Goal: Check status: Check status

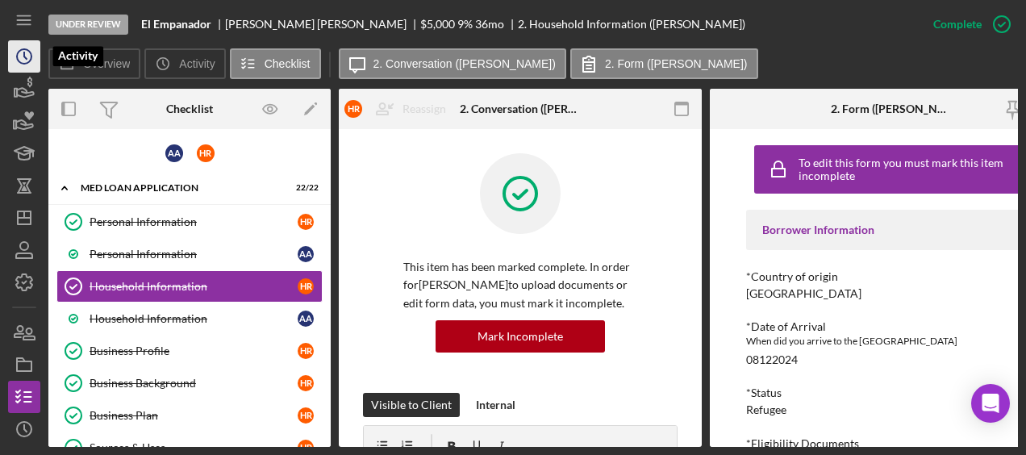
click at [23, 60] on icon "Icon/History" at bounding box center [24, 56] width 40 height 40
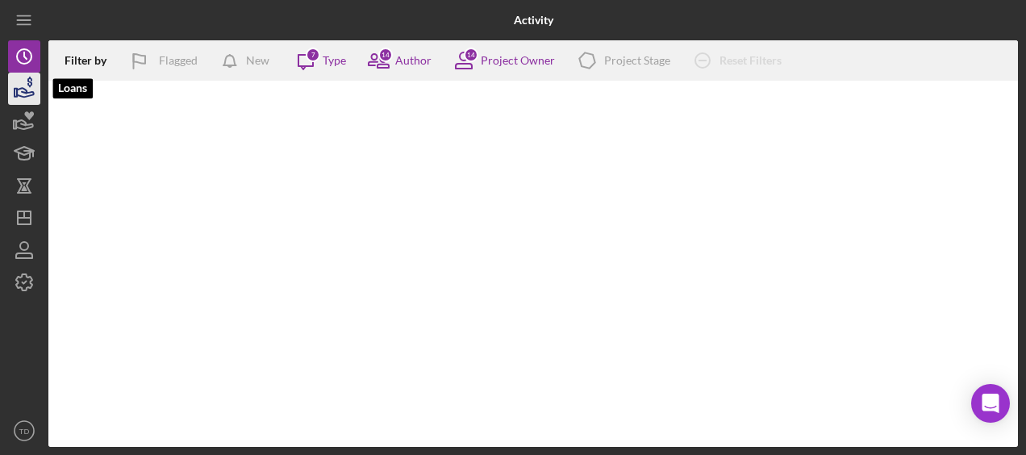
click at [23, 90] on icon "button" at bounding box center [24, 89] width 40 height 40
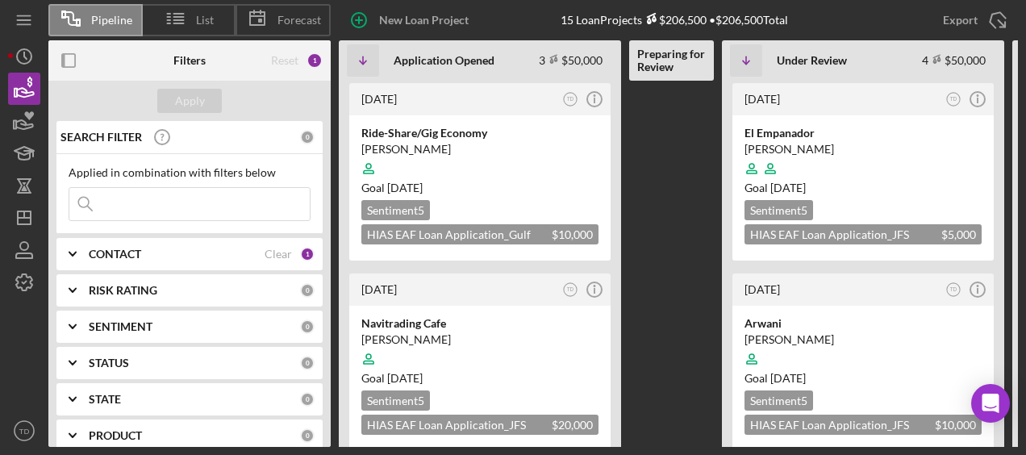
click at [193, 201] on input at bounding box center [189, 204] width 240 height 32
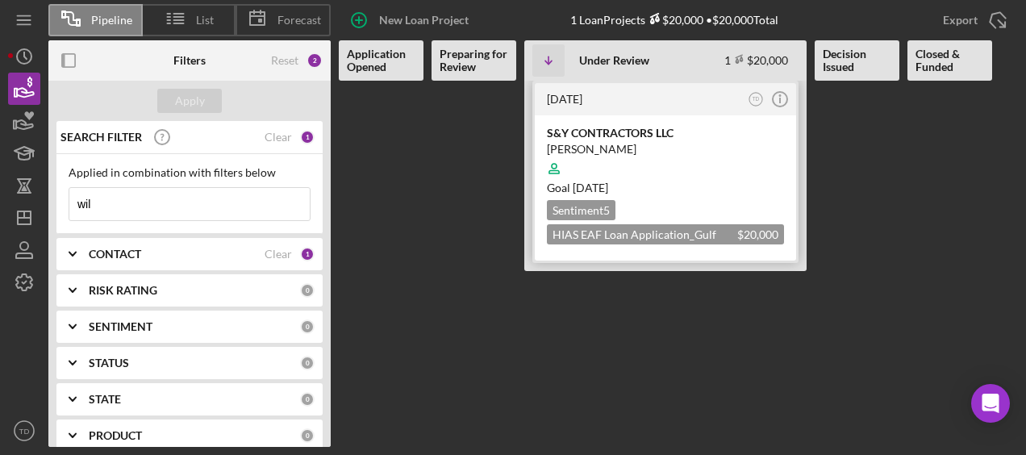
type input "wil"
click at [663, 162] on div at bounding box center [665, 168] width 237 height 31
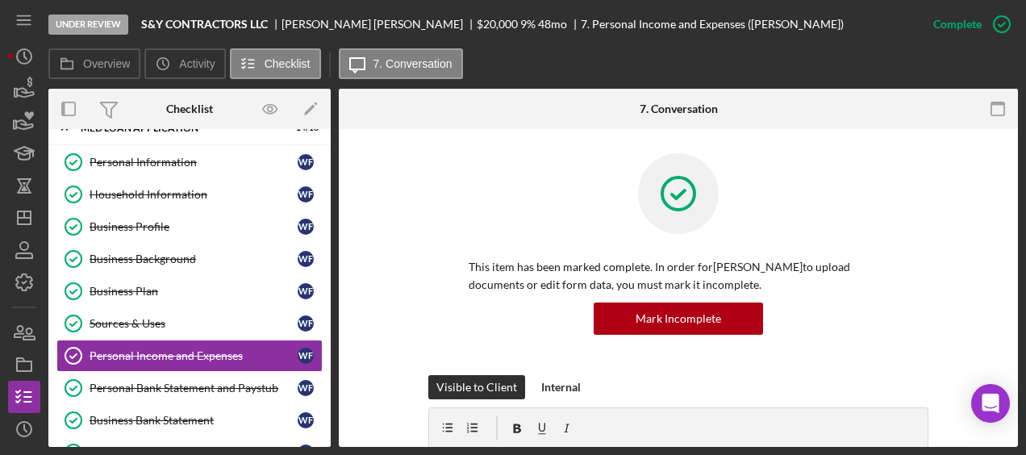
scroll to position [24, 0]
click at [185, 230] on div "Business Profile" at bounding box center [194, 226] width 208 height 13
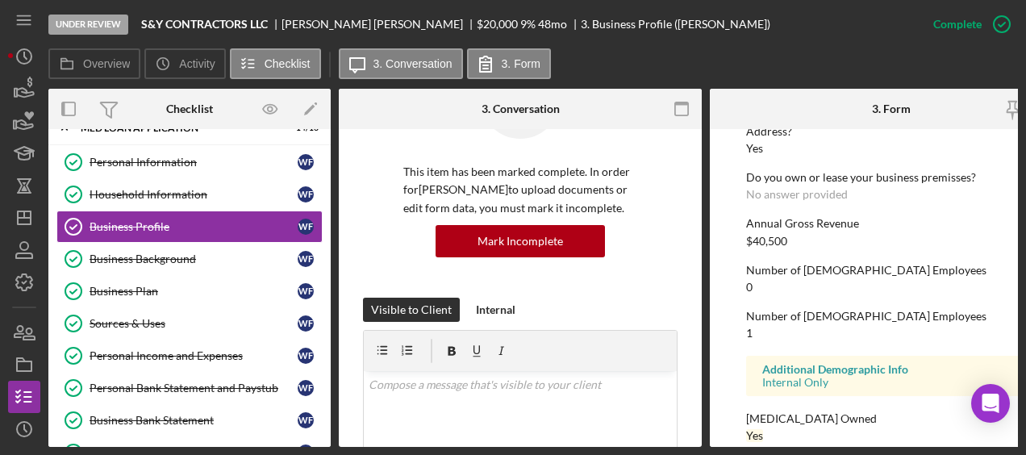
scroll to position [894, 0]
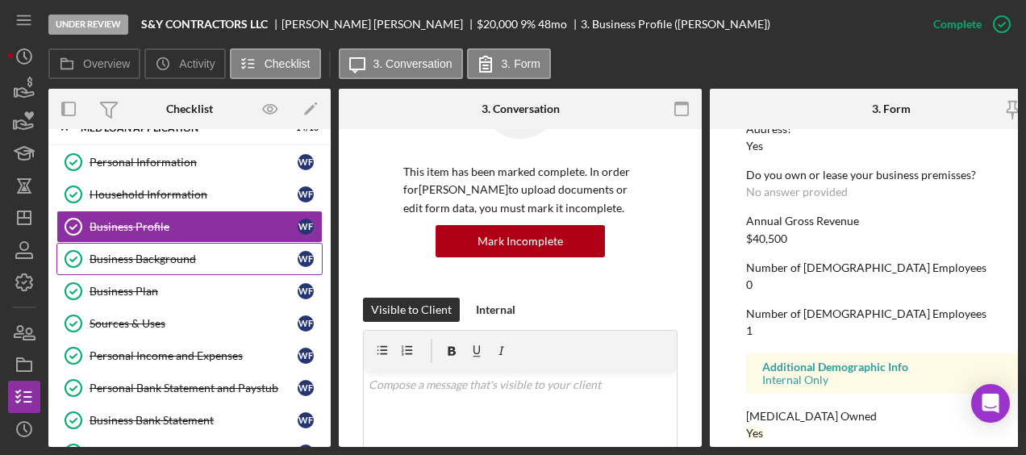
click at [193, 268] on link "Business Background Business Background W F" at bounding box center [189, 259] width 266 height 32
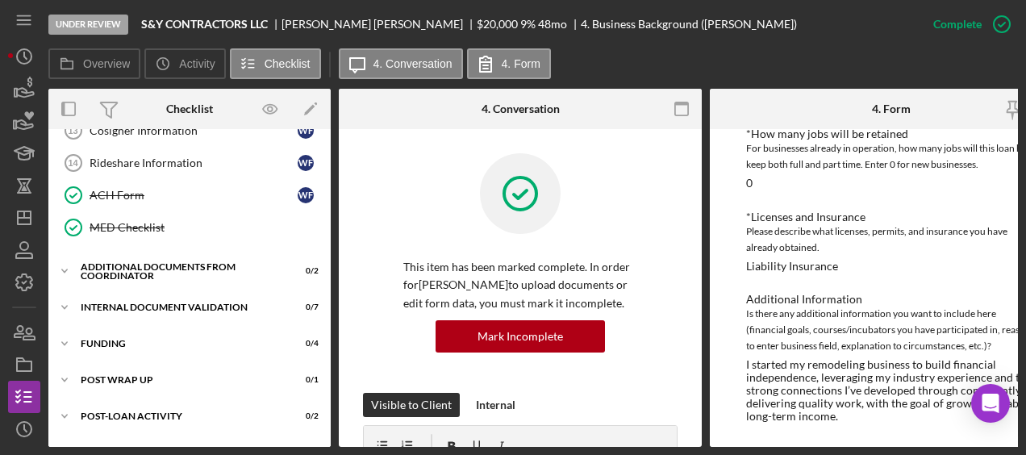
scroll to position [469, 0]
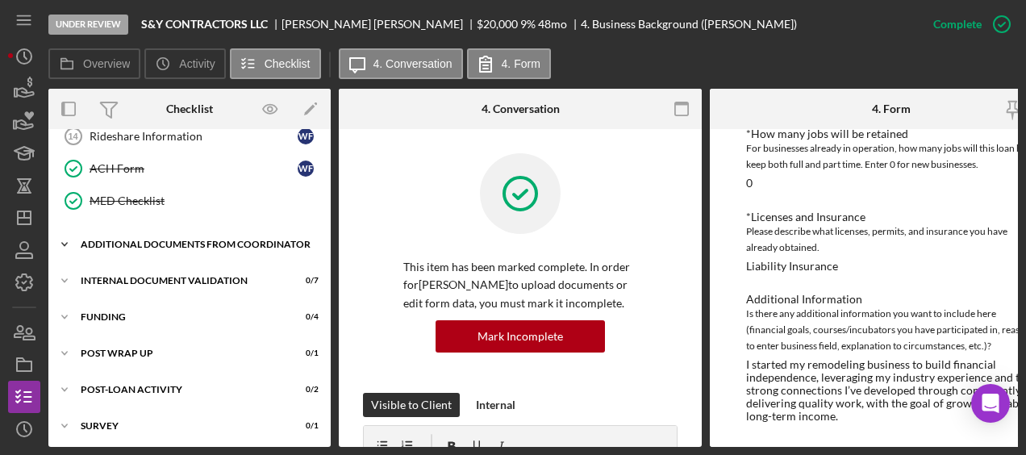
click at [173, 240] on div "Additional Documents from Coordinator" at bounding box center [196, 245] width 230 height 10
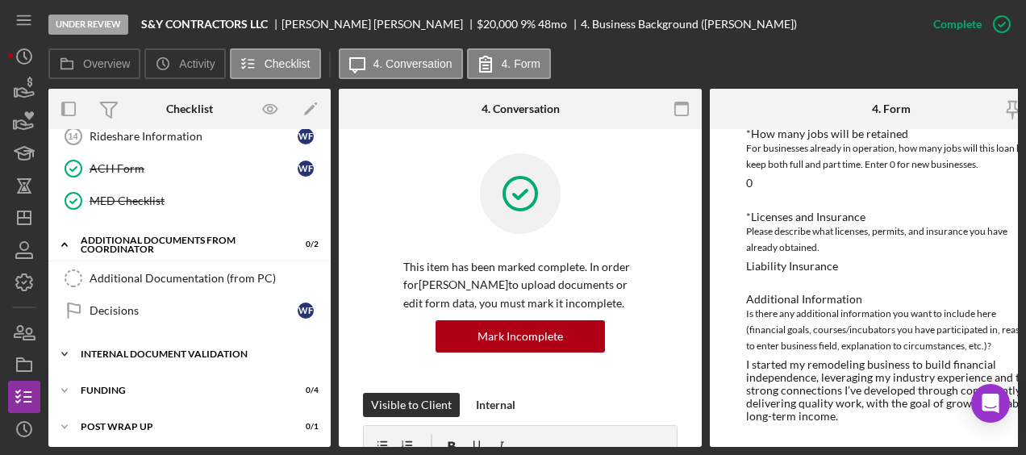
click at [177, 349] on div "Internal Document Validation" at bounding box center [196, 354] width 230 height 10
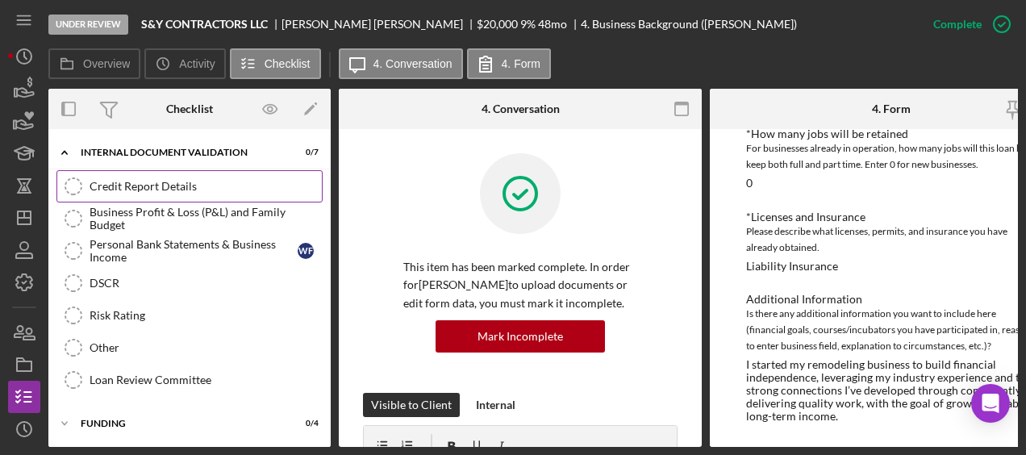
scroll to position [677, 0]
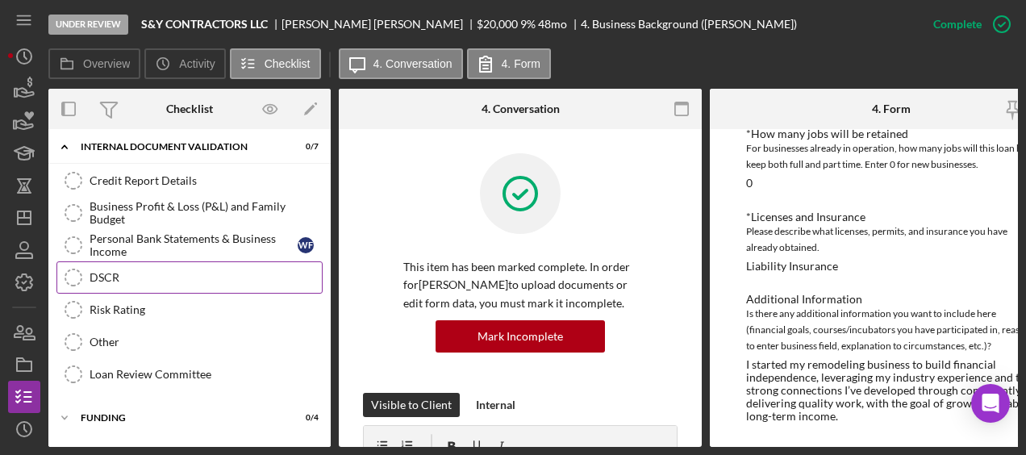
click at [131, 275] on link "DSCR DSCR" at bounding box center [189, 277] width 266 height 32
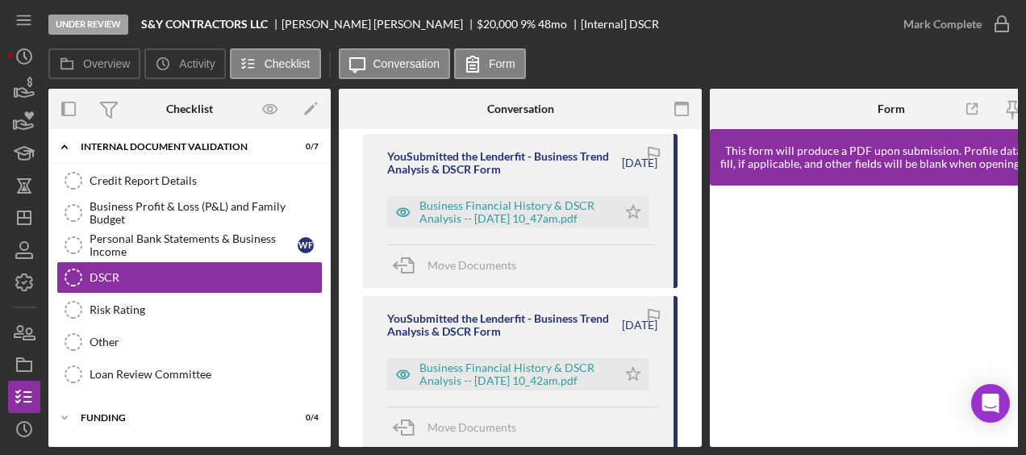
scroll to position [279, 0]
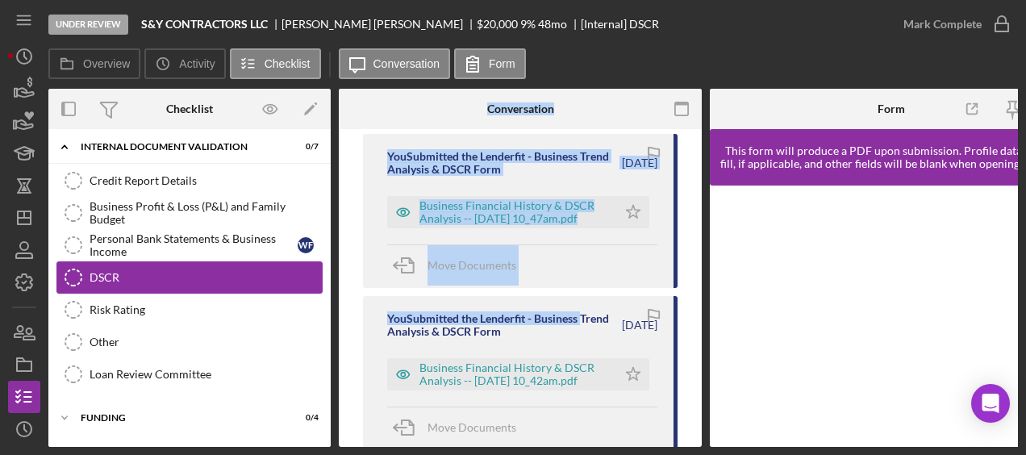
drag, startPoint x: 596, startPoint y: 296, endPoint x: 118, endPoint y: 254, distance: 480.1
click at [118, 254] on div "Overview Internal Workflow Stage Under Review Icon/Dropdown Arrow Archive (can …" at bounding box center [532, 268] width 969 height 358
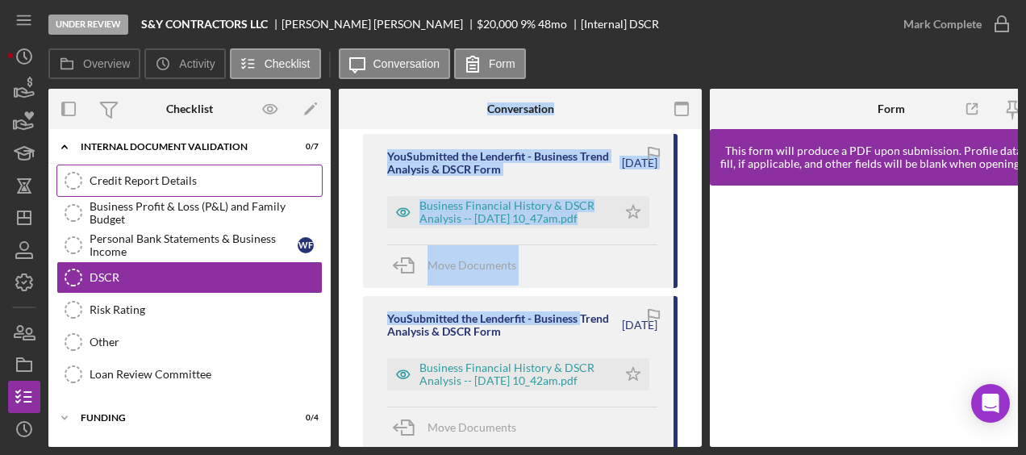
drag, startPoint x: 118, startPoint y: 254, endPoint x: 95, endPoint y: 173, distance: 84.5
click at [95, 174] on div "Credit Report Details" at bounding box center [206, 180] width 232 height 13
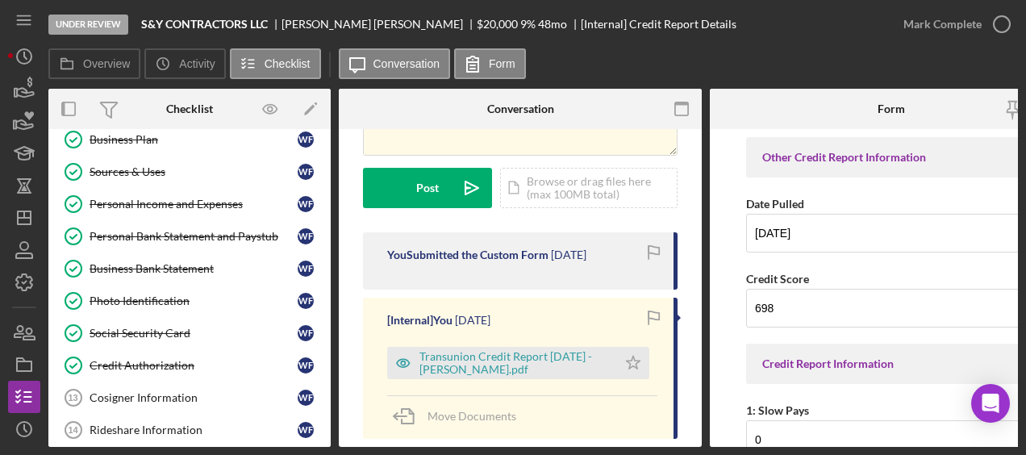
scroll to position [175, 0]
click at [176, 200] on div "Personal Income and Expenses" at bounding box center [194, 204] width 208 height 13
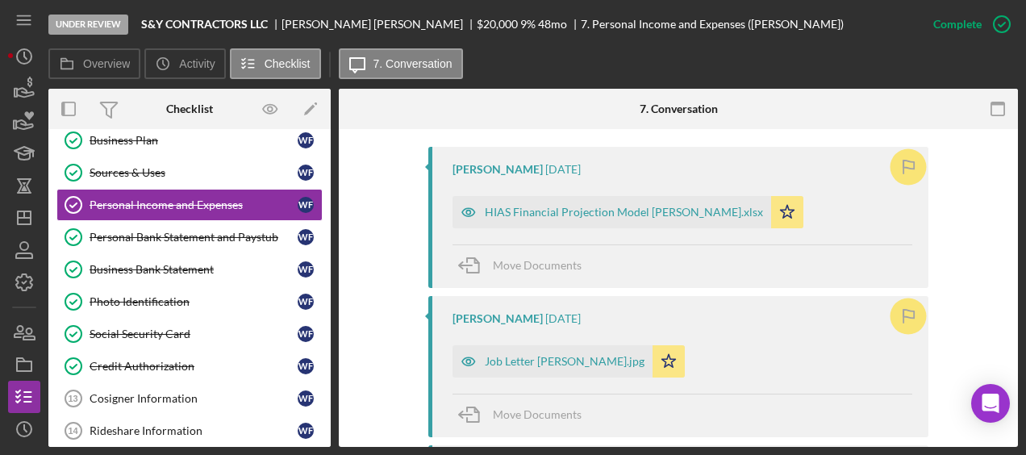
scroll to position [521, 0]
click at [595, 205] on div "HIAS Financial Projection Model Wilfredo Figueredo.xlsx" at bounding box center [624, 211] width 278 height 13
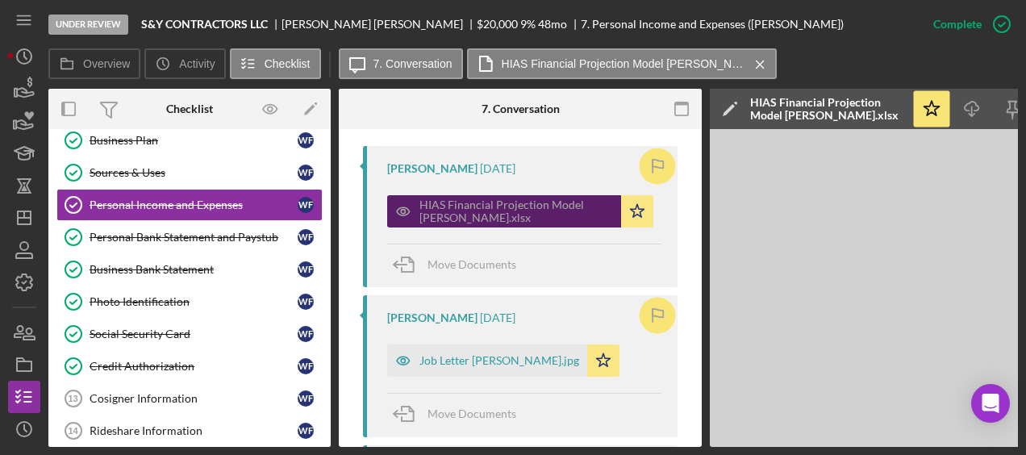
scroll to position [0, 176]
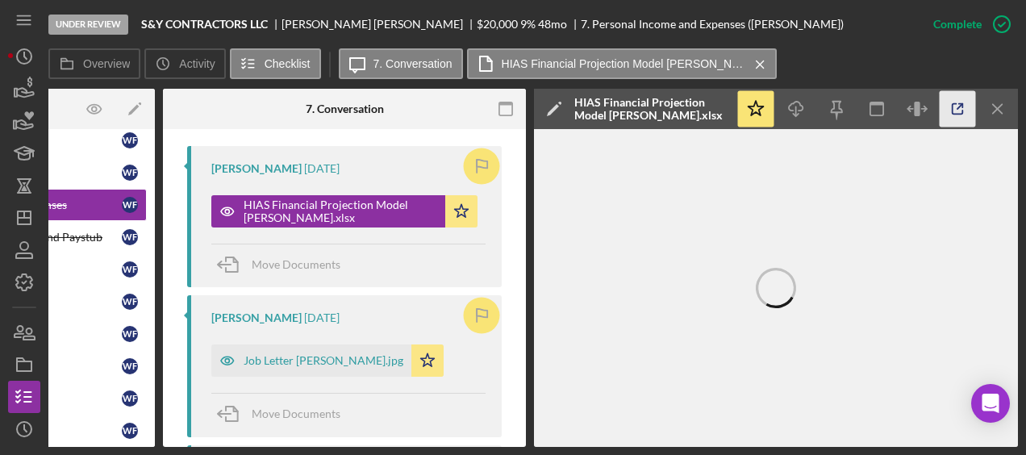
click at [961, 115] on icon "button" at bounding box center [958, 109] width 36 height 36
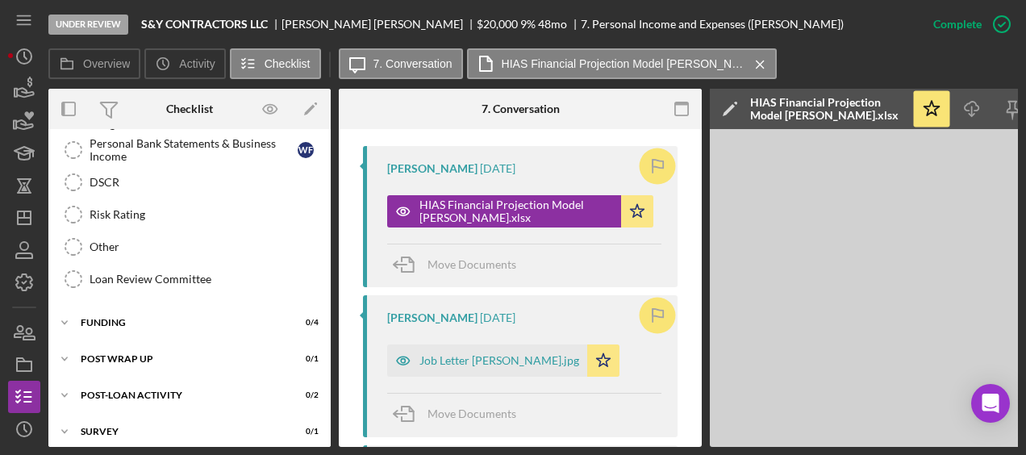
scroll to position [772, 0]
click at [99, 176] on div "DSCR" at bounding box center [206, 182] width 232 height 13
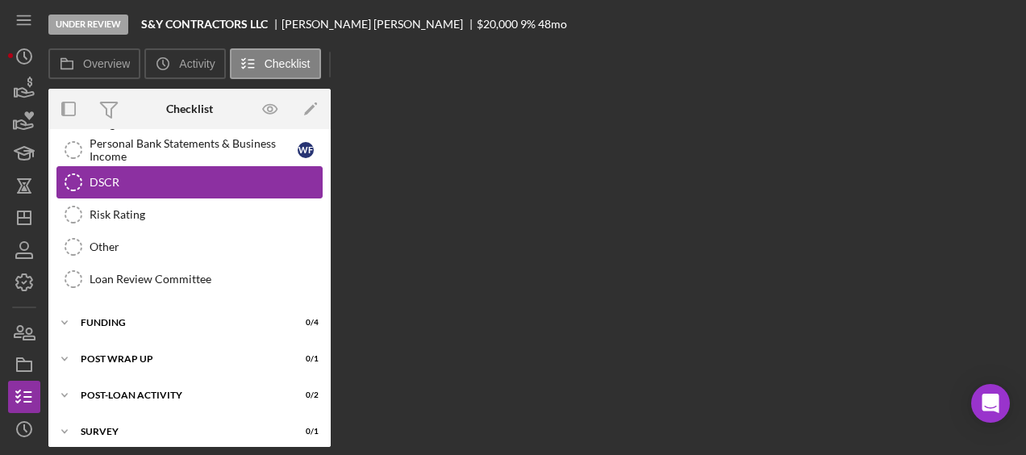
scroll to position [765, 0]
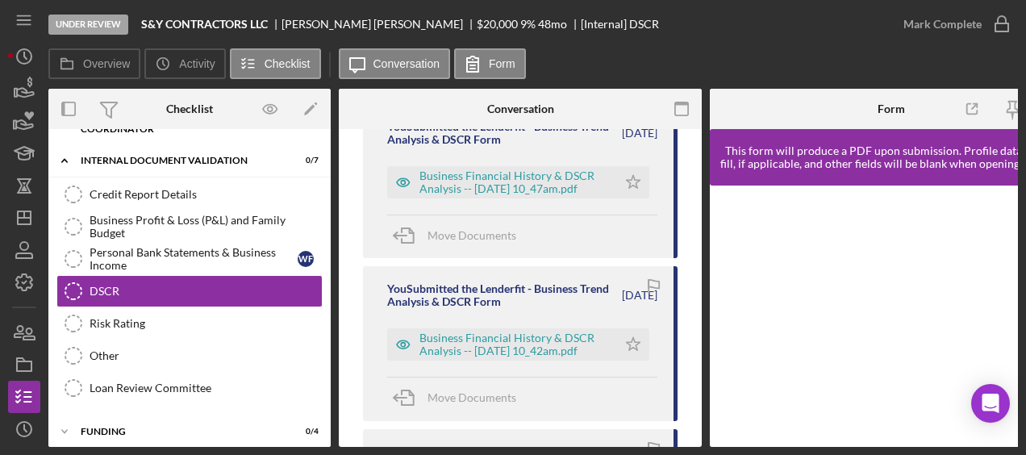
scroll to position [308, 0]
click at [495, 186] on div "Business Financial History & DSCR Analysis -- [DATE] 10_47am.pdf" at bounding box center [514, 183] width 190 height 26
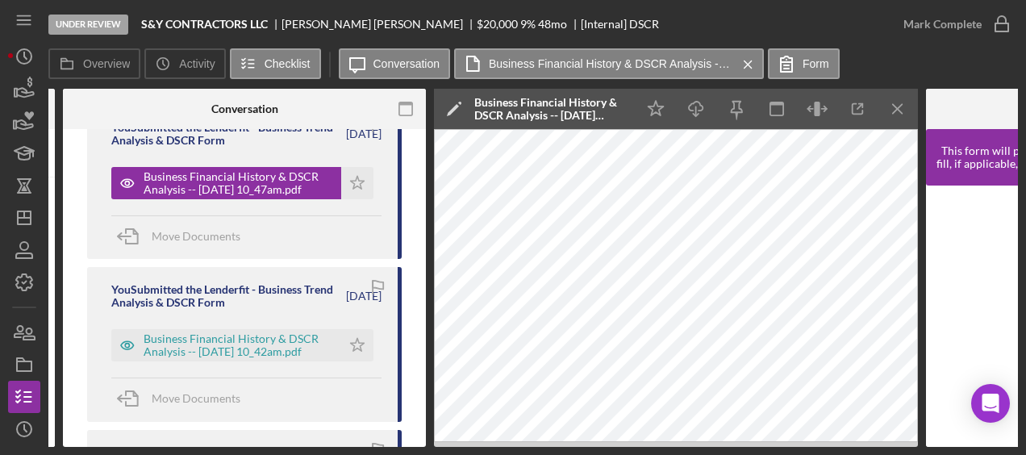
scroll to position [0, 279]
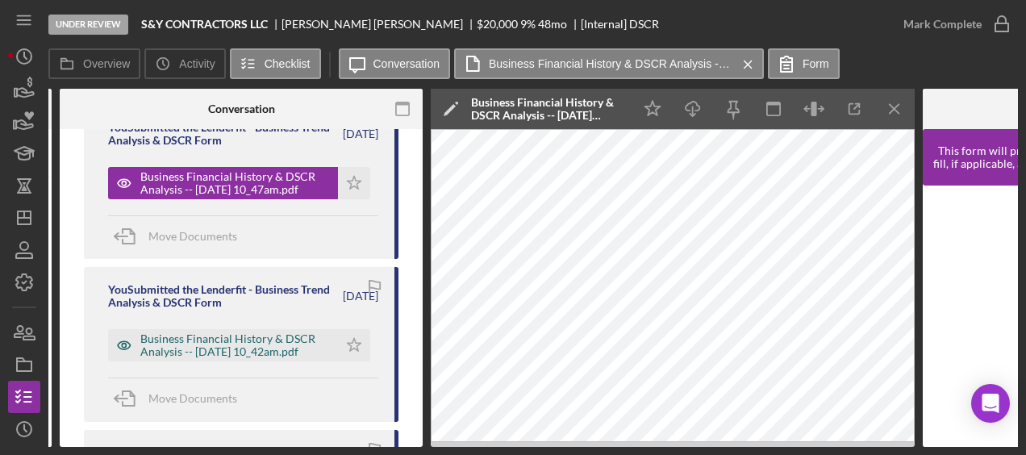
click at [294, 355] on div "Business Financial History & DSCR Analysis -- [DATE] 10_42am.pdf" at bounding box center [235, 345] width 190 height 26
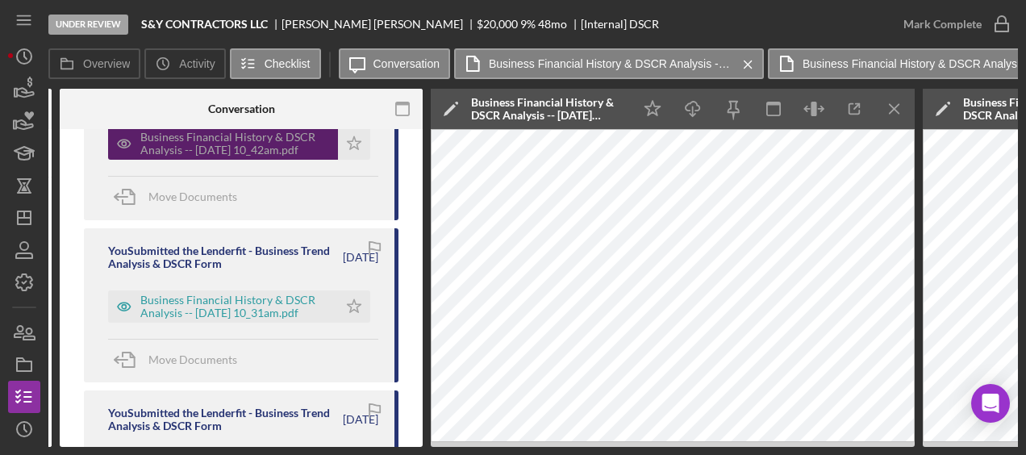
scroll to position [510, 0]
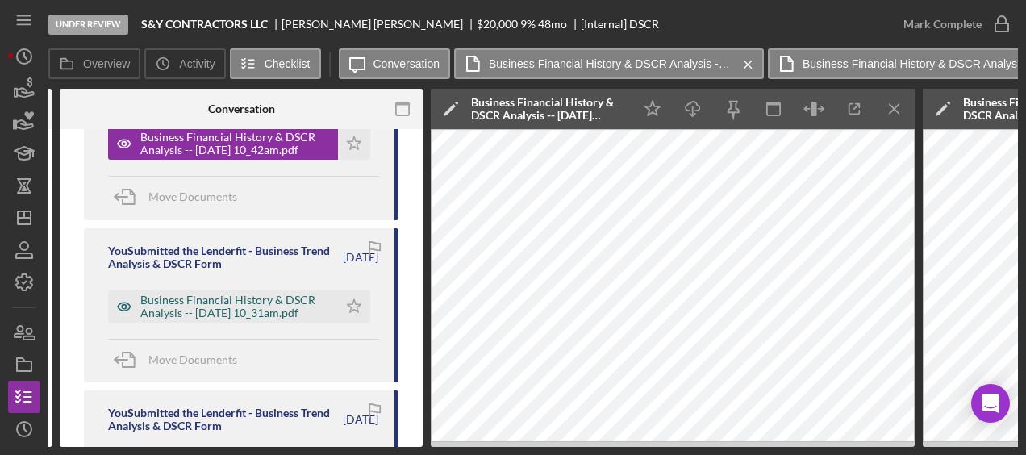
click at [287, 315] on div "Business Financial History & DSCR Analysis -- [DATE] 10_31am.pdf" at bounding box center [235, 307] width 190 height 26
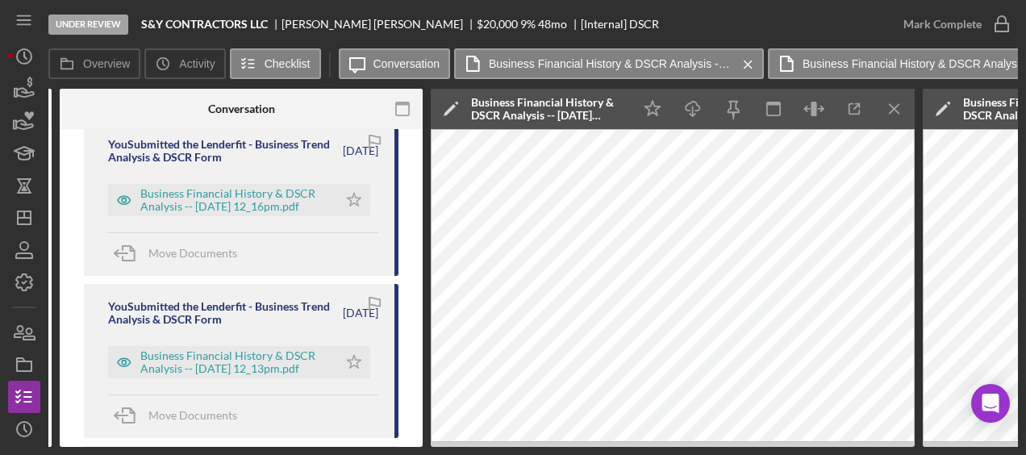
scroll to position [777, 0]
click at [276, 218] on div "You Submitted the Lenderfit - Business Trend Analysis & DSCR Form 2 weeks ago B…" at bounding box center [241, 200] width 315 height 154
click at [276, 209] on div "Business Financial History & DSCR Analysis -- [DATE] 12_16pm.pdf" at bounding box center [235, 201] width 190 height 26
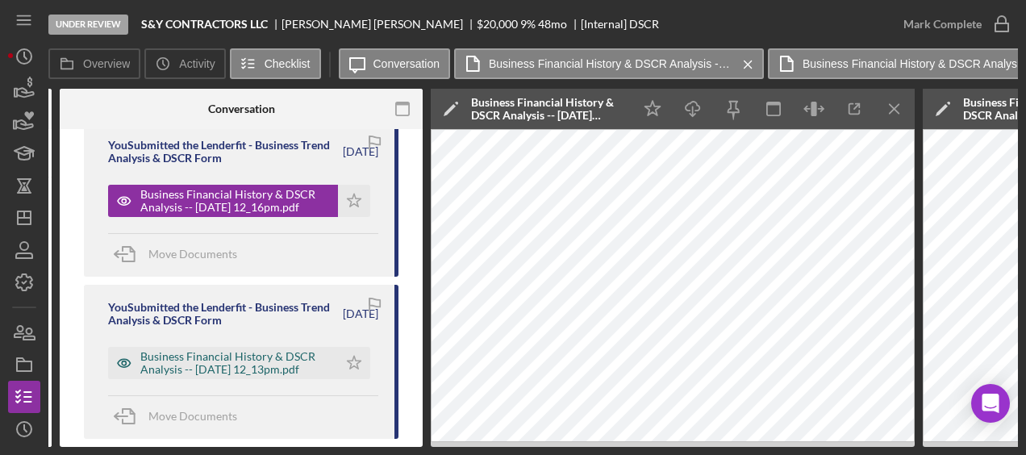
click at [309, 352] on div "Business Financial History & DSCR Analysis -- [DATE] 12_13pm.pdf" at bounding box center [235, 363] width 190 height 26
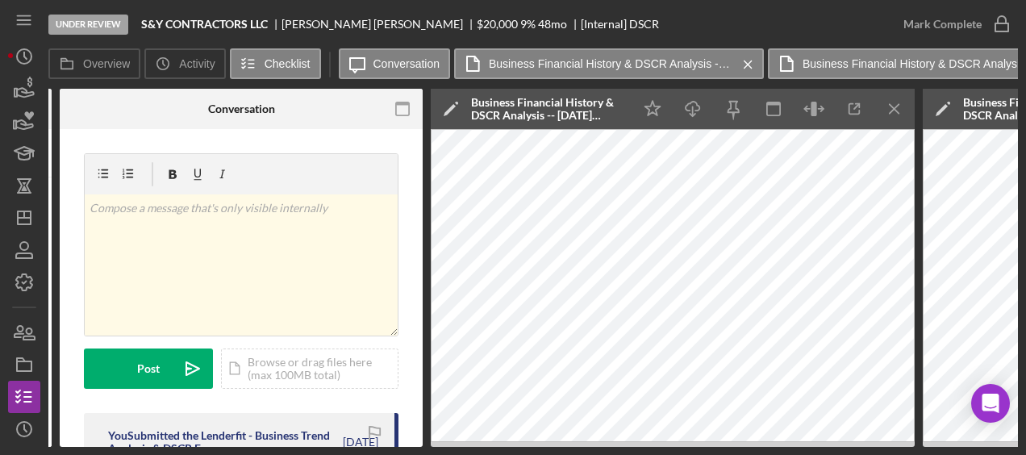
scroll to position [0, 0]
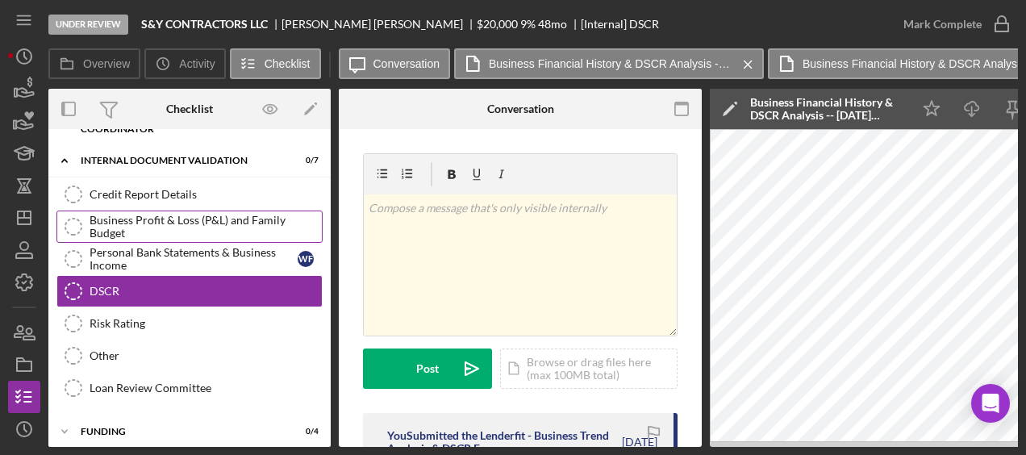
click at [167, 226] on div "Business Profit & Loss (P&L) and Family Budget" at bounding box center [206, 227] width 232 height 26
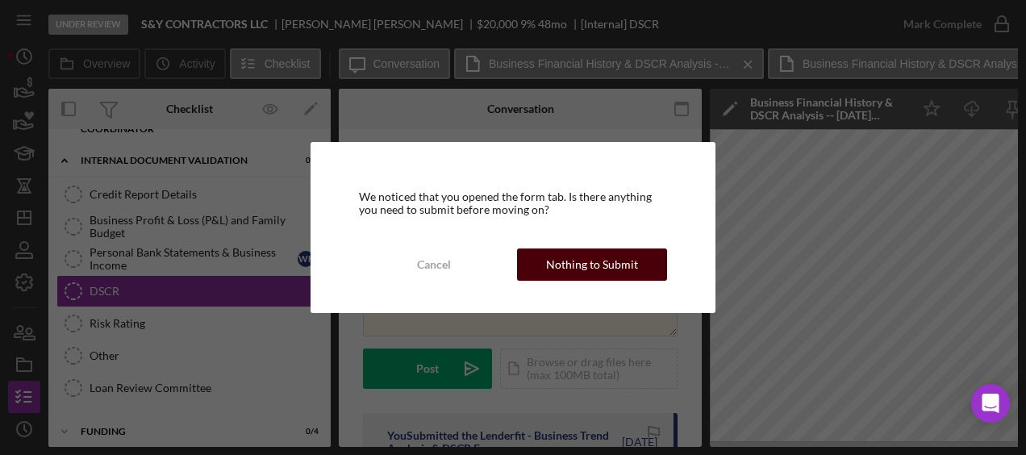
click at [570, 253] on div "Nothing to Submit" at bounding box center [592, 264] width 92 height 32
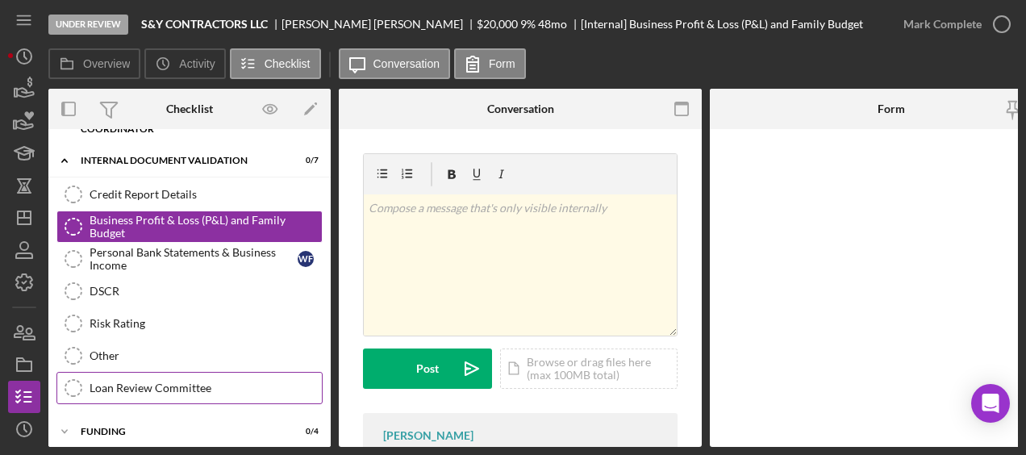
scroll to position [184, 0]
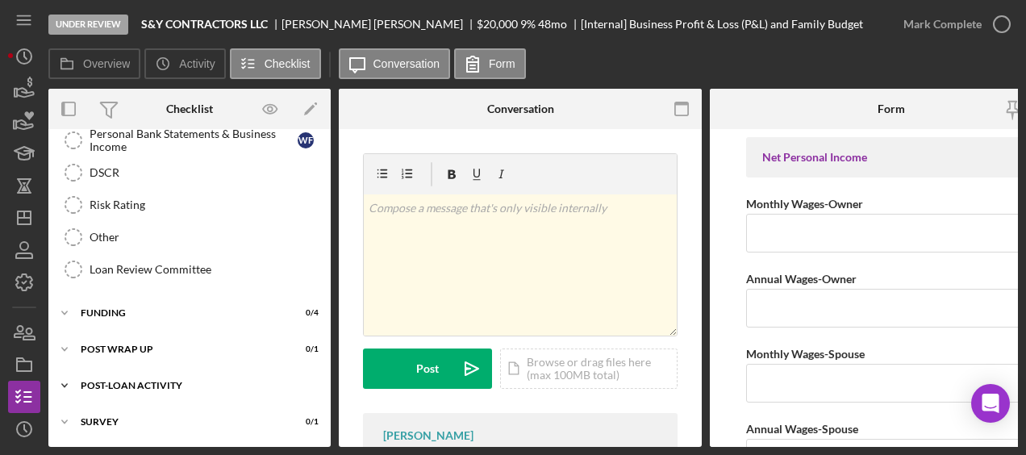
click at [132, 381] on div "Post-Loan Activity" at bounding box center [196, 386] width 230 height 10
click at [134, 347] on div "Post Wrap Up" at bounding box center [196, 349] width 230 height 10
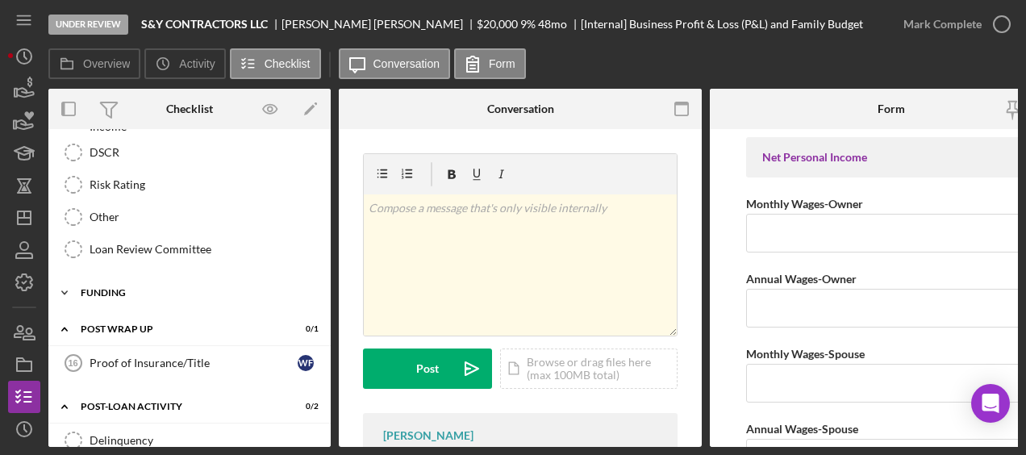
scroll to position [205, 0]
click at [166, 298] on div "Icon/Expander Funding 0 / 4" at bounding box center [189, 291] width 282 height 32
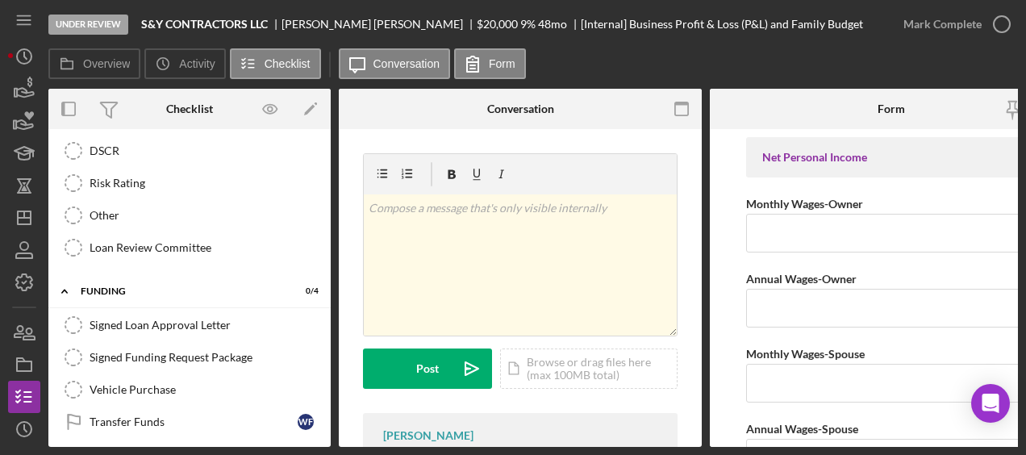
scroll to position [0, 0]
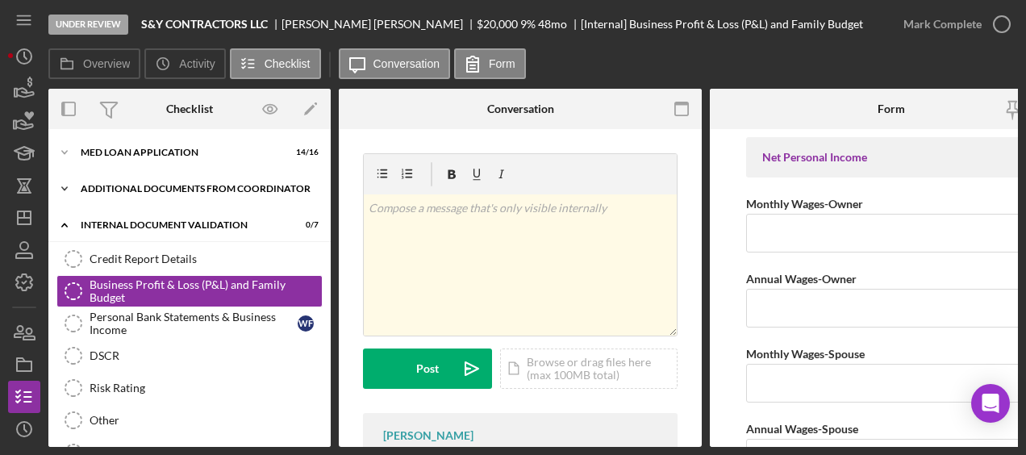
click at [168, 194] on div "Additional Documents from Coordinator" at bounding box center [196, 189] width 230 height 10
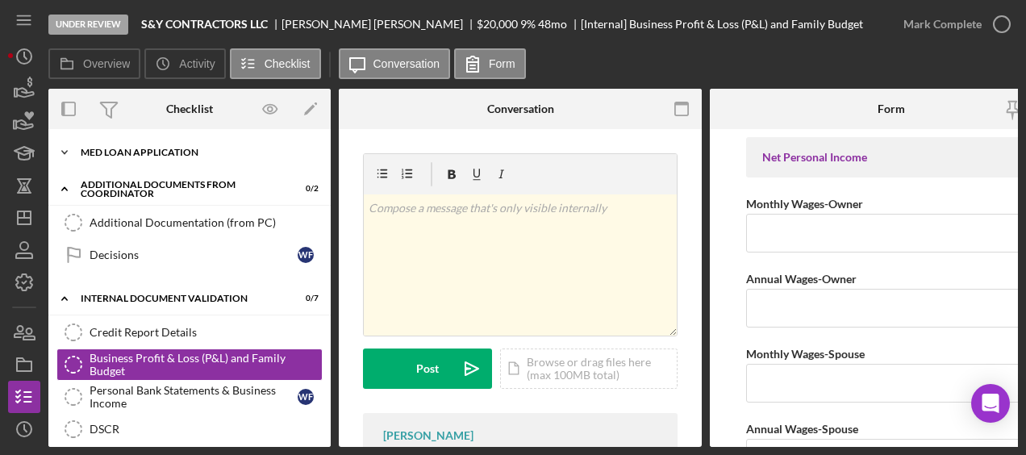
click at [165, 153] on div "MED Loan Application" at bounding box center [196, 153] width 230 height 10
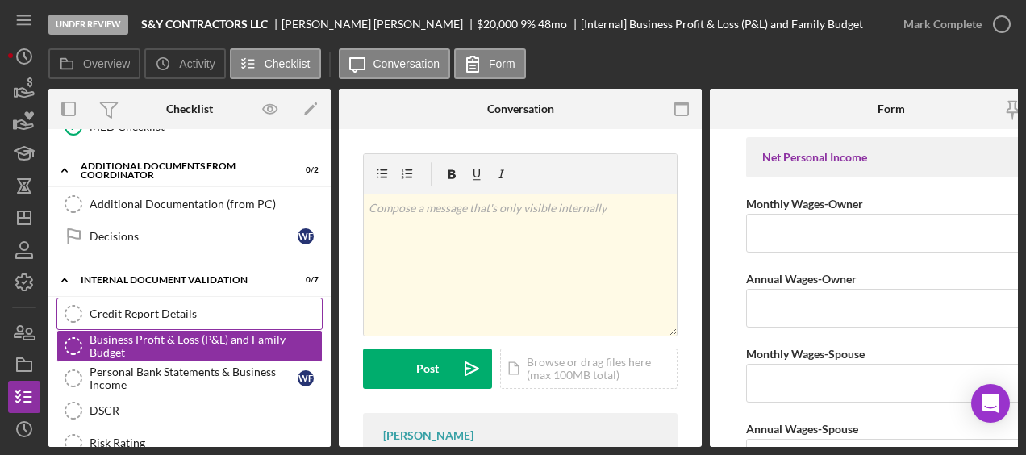
scroll to position [539, 0]
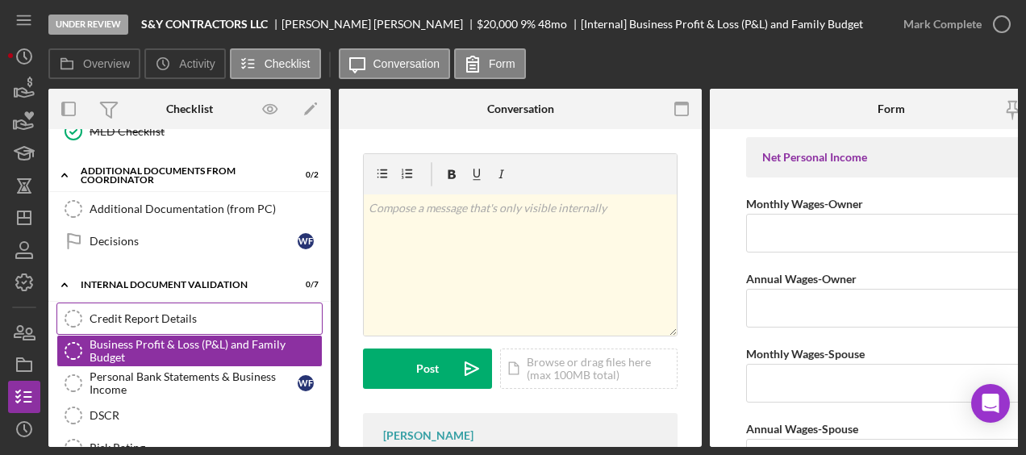
click at [185, 302] on link "Credit Report Details Credit Report Details" at bounding box center [189, 318] width 266 height 32
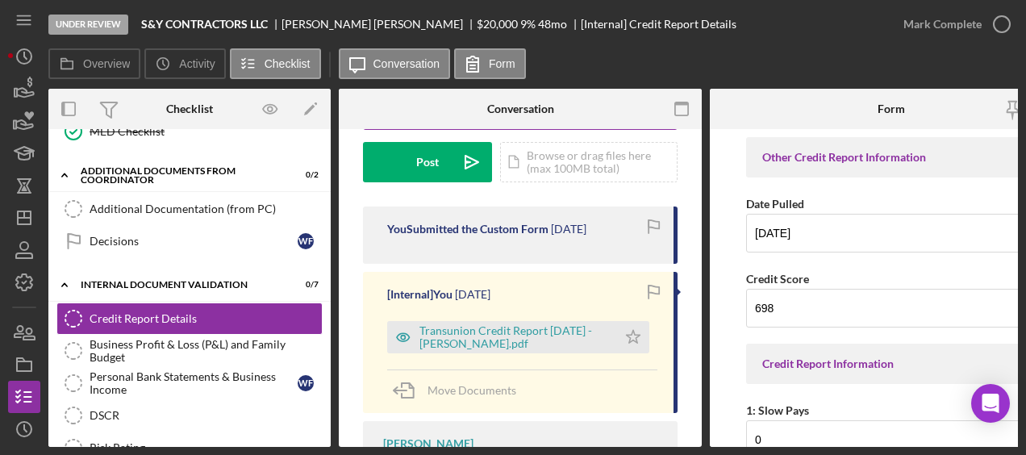
scroll to position [261, 0]
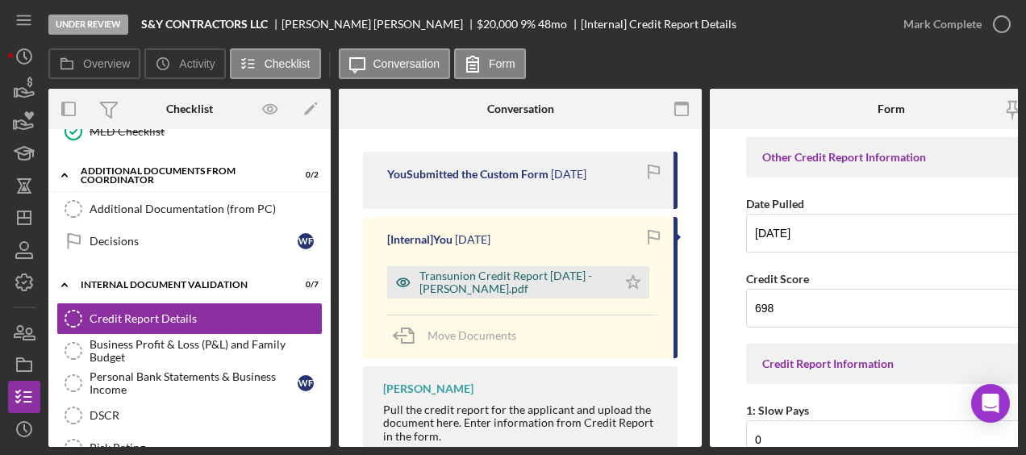
click at [513, 280] on div "Transunion Credit Report [DATE] - [PERSON_NAME].pdf" at bounding box center [514, 282] width 190 height 26
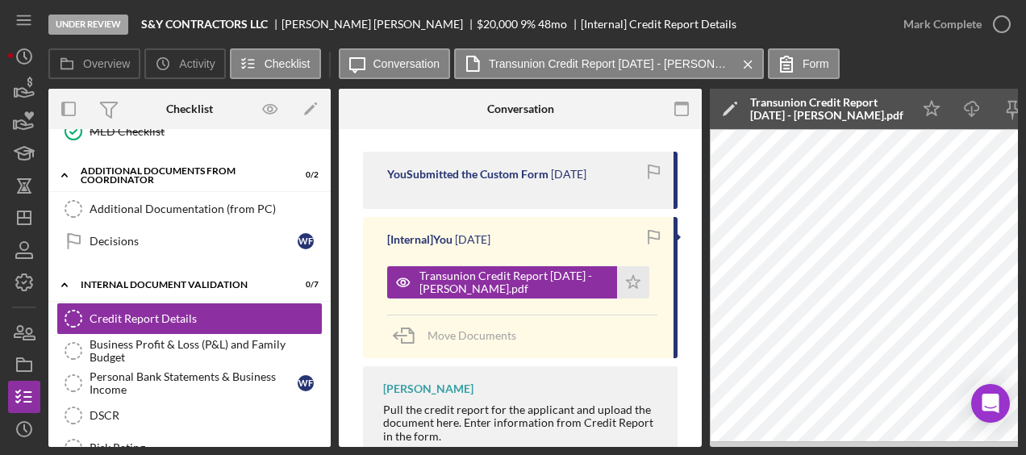
scroll to position [0, 0]
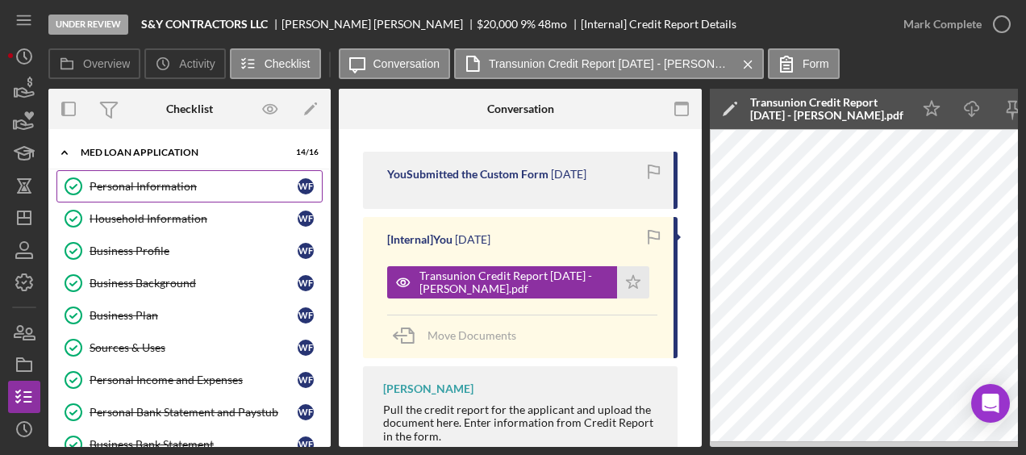
click at [172, 185] on div "Personal Information" at bounding box center [194, 186] width 208 height 13
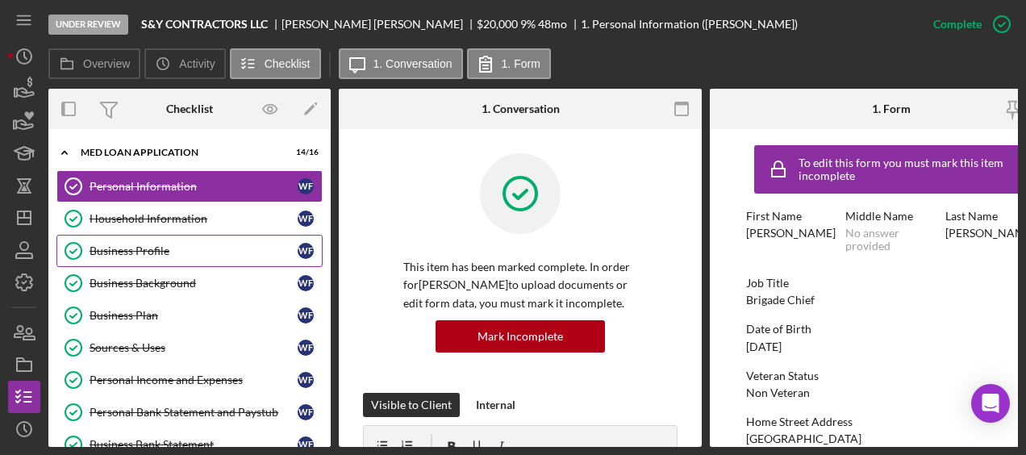
click at [175, 238] on link "Business Profile Business Profile W F" at bounding box center [189, 251] width 266 height 32
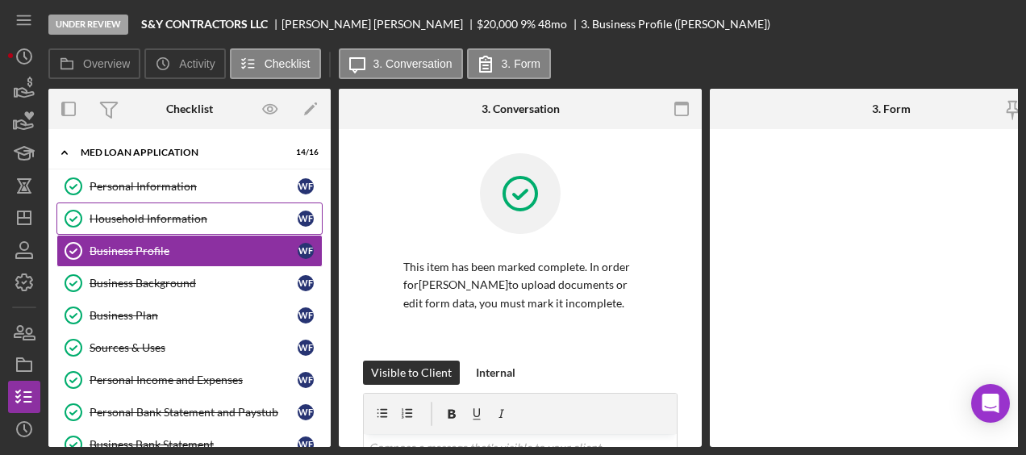
click at [174, 220] on div "Household Information" at bounding box center [194, 218] width 208 height 13
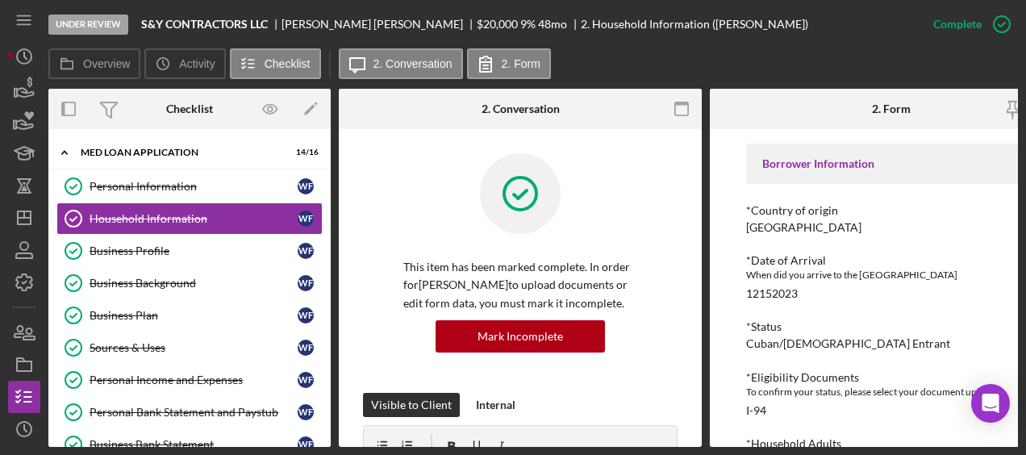
scroll to position [66, 0]
click at [185, 249] on div "Business Profile" at bounding box center [194, 250] width 208 height 13
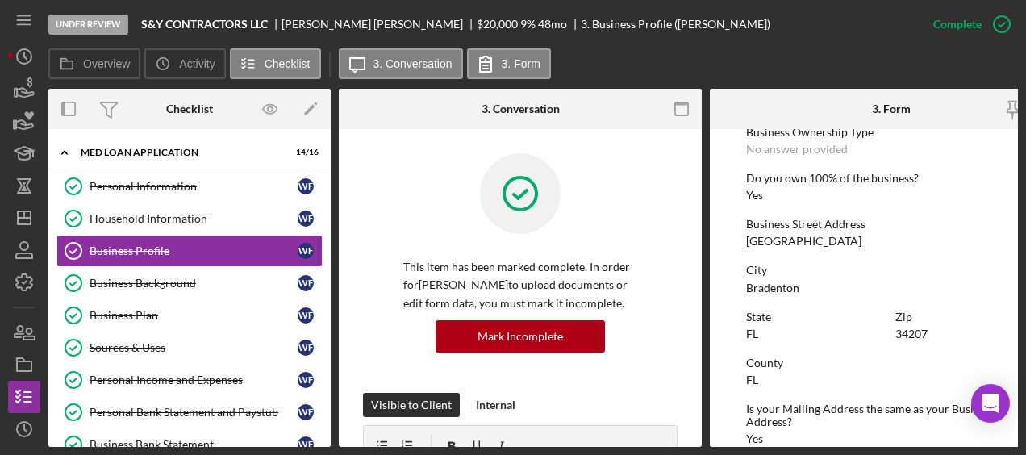
scroll to position [602, 0]
click at [204, 286] on div "Business Background" at bounding box center [194, 283] width 208 height 13
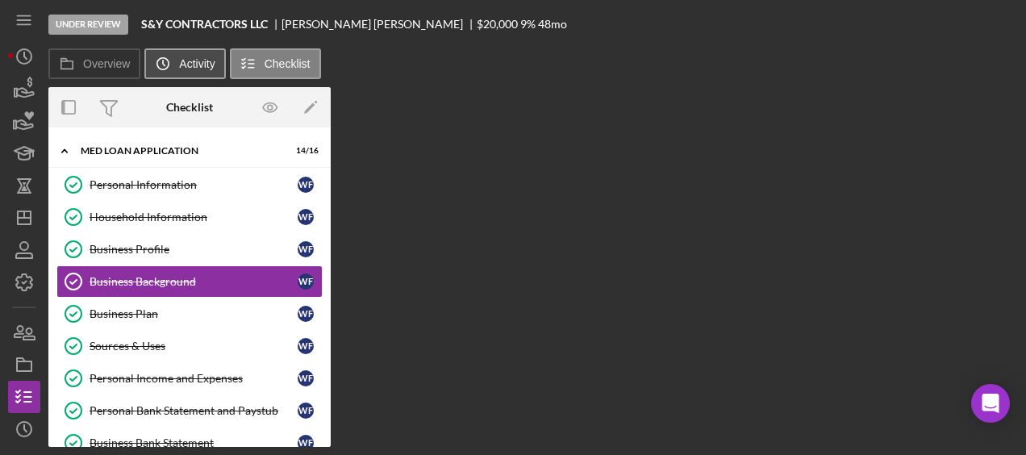
click at [206, 76] on button "Icon/History Activity" at bounding box center [184, 63] width 81 height 31
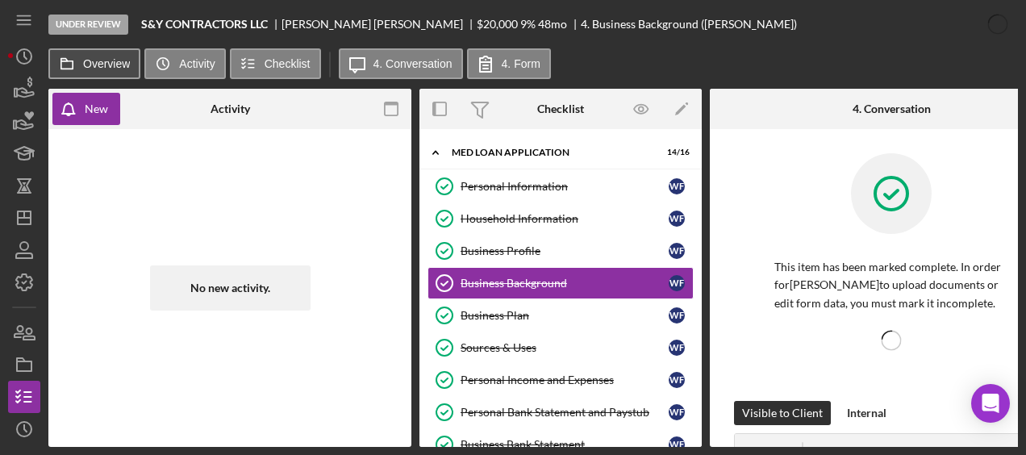
click at [126, 73] on button "Overview" at bounding box center [94, 63] width 92 height 31
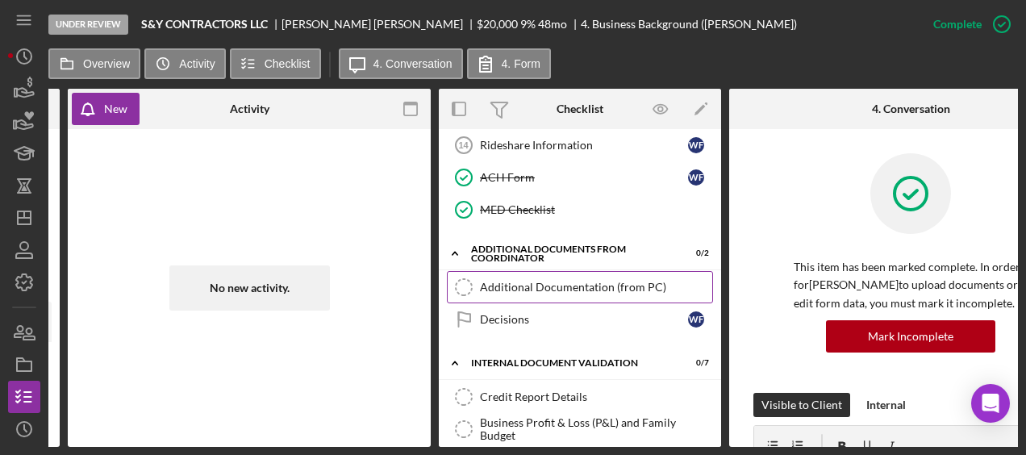
scroll to position [599, 0]
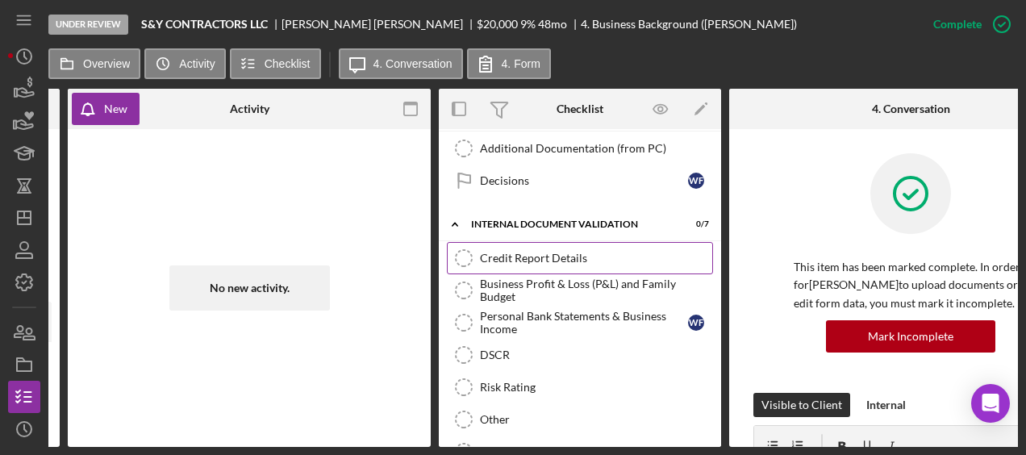
click at [581, 252] on div "Credit Report Details" at bounding box center [596, 258] width 232 height 13
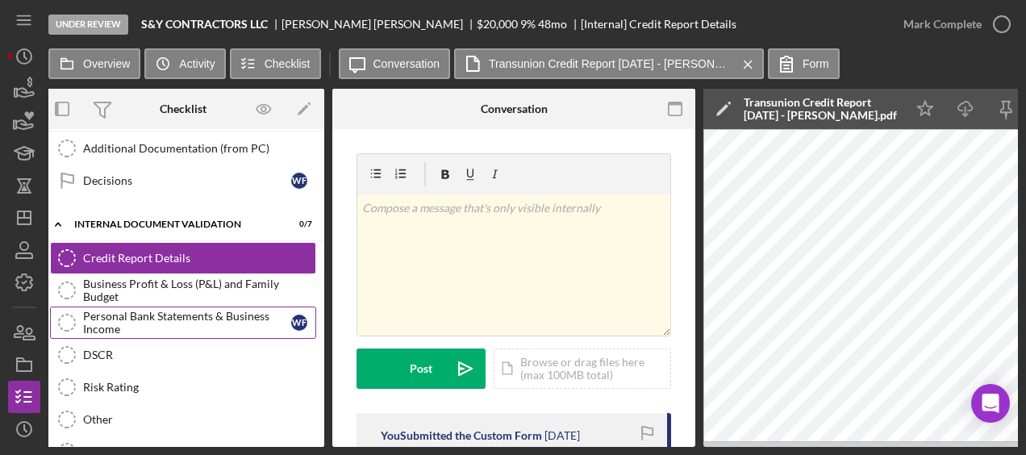
scroll to position [0, 763]
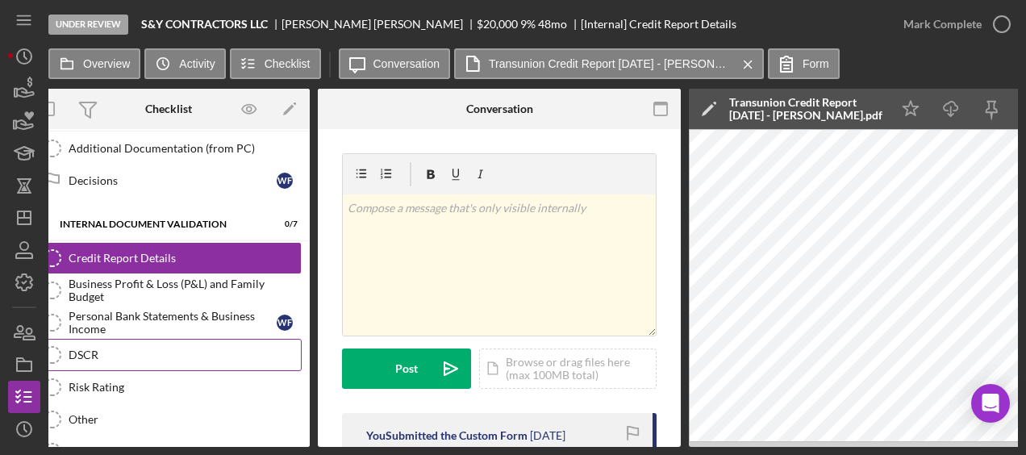
drag, startPoint x: 176, startPoint y: 331, endPoint x: 146, endPoint y: 345, distance: 33.2
click at [146, 348] on div "DSCR" at bounding box center [185, 354] width 232 height 13
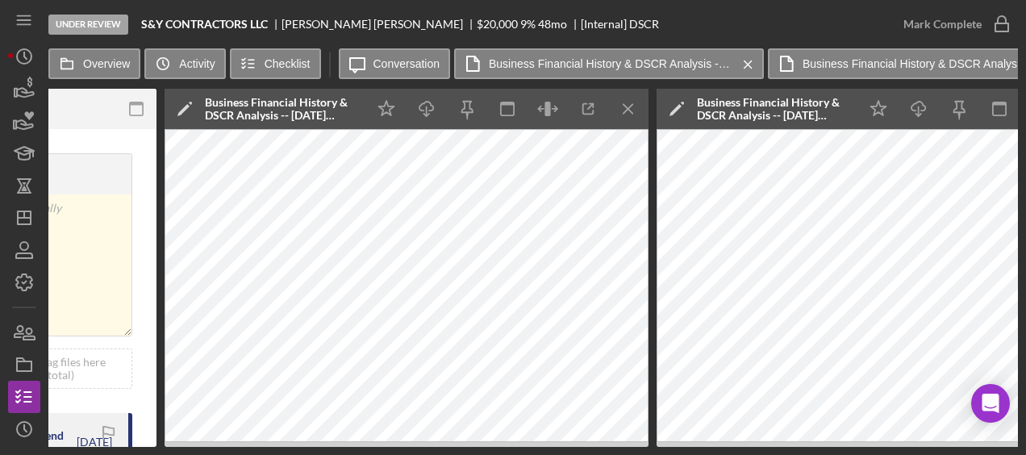
scroll to position [0, 1336]
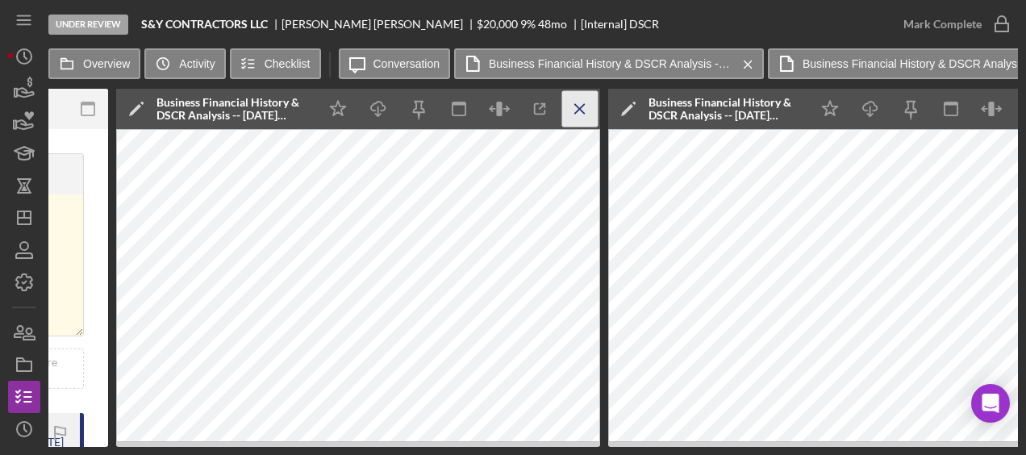
click at [587, 108] on icon "Icon/Menu Close" at bounding box center [580, 109] width 36 height 36
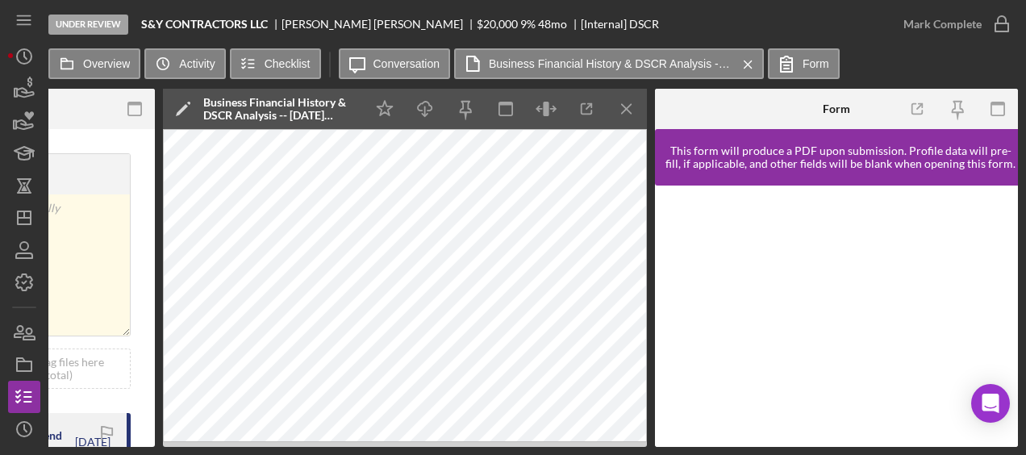
scroll to position [0, 1289]
click at [640, 111] on icon "Icon/Menu Close" at bounding box center [627, 109] width 36 height 36
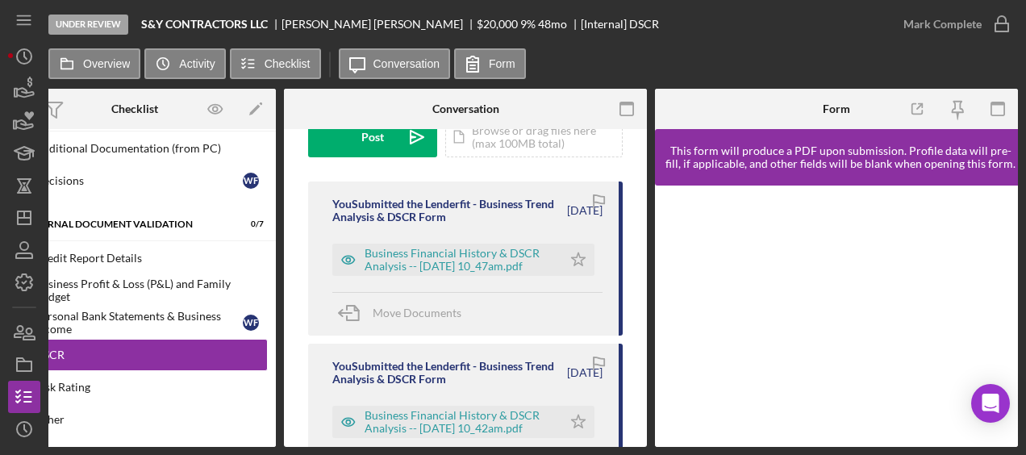
scroll to position [233, 0]
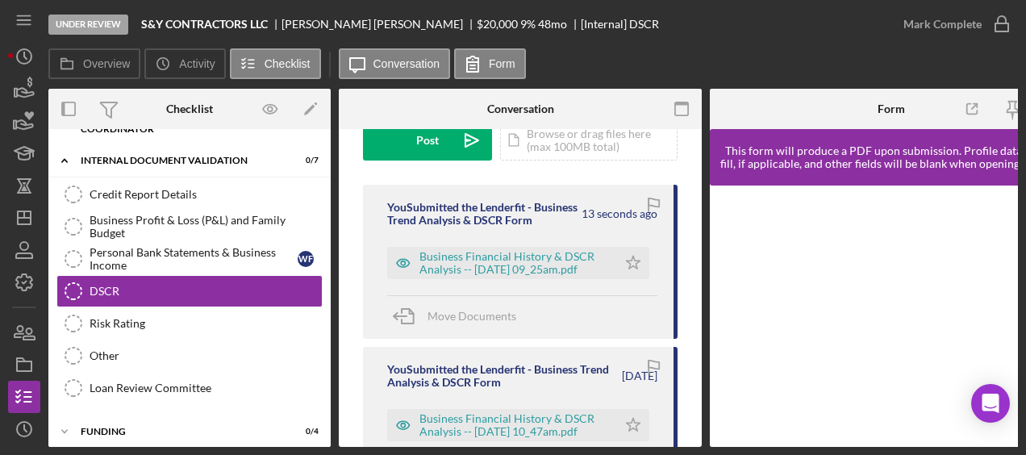
scroll to position [227, 0]
click at [531, 277] on div "Business Financial History & DSCR Analysis -- [DATE] 09_25am.pdf" at bounding box center [514, 264] width 190 height 26
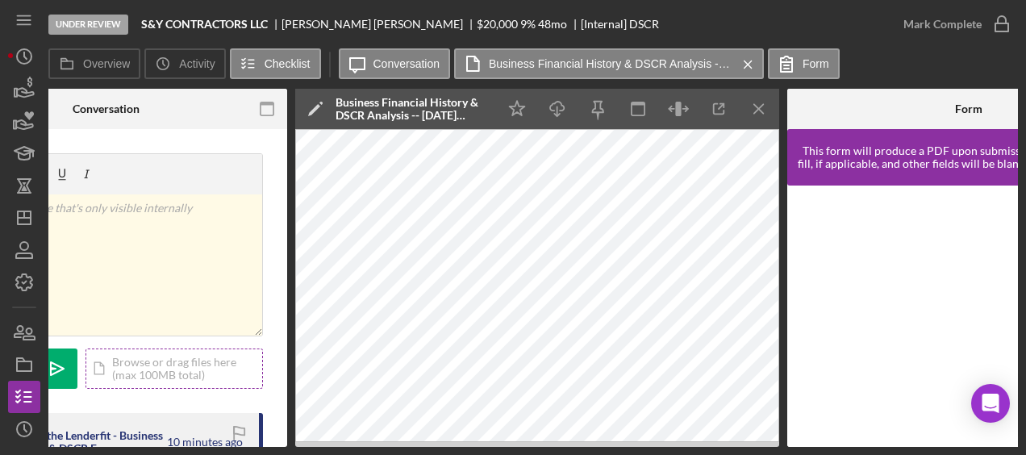
scroll to position [35, 0]
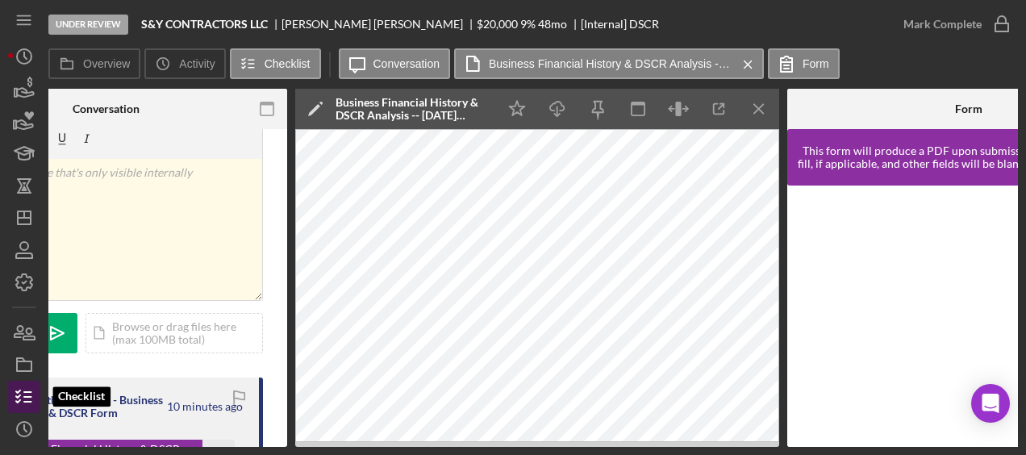
click at [25, 398] on icon "button" at bounding box center [24, 397] width 40 height 40
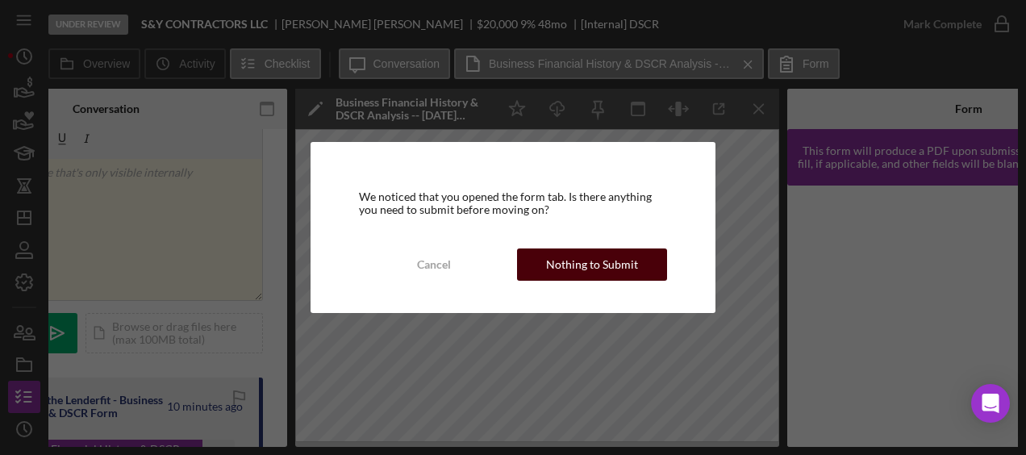
click at [556, 265] on div "Nothing to Submit" at bounding box center [592, 264] width 92 height 32
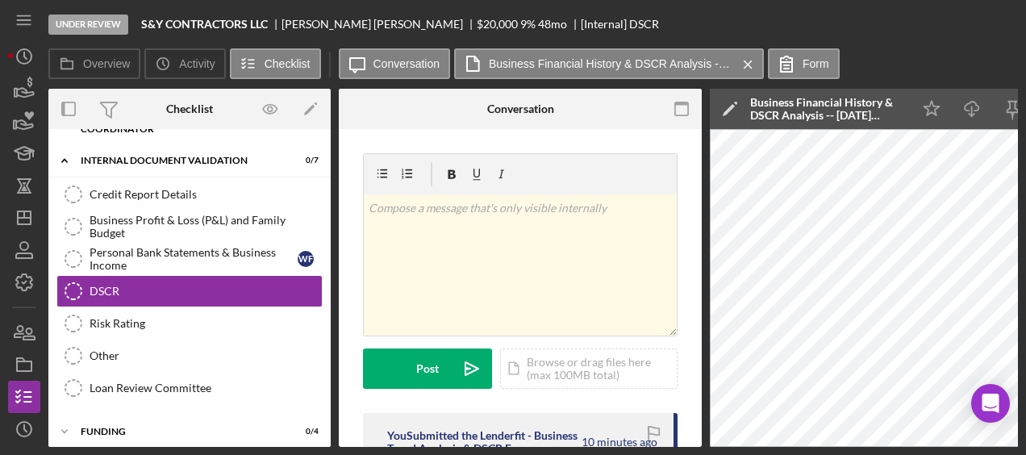
scroll to position [65, 0]
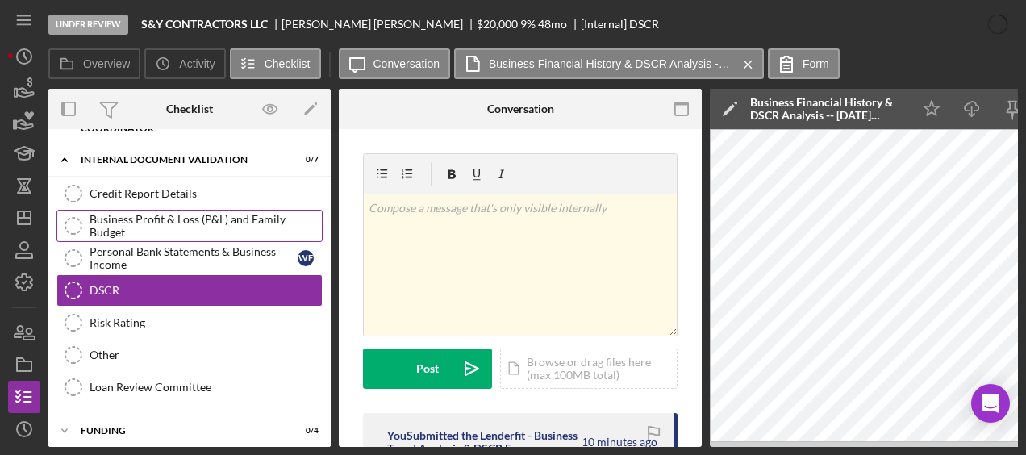
click at [185, 217] on div "Business Profit & Loss (P&L) and Family Budget" at bounding box center [206, 226] width 232 height 26
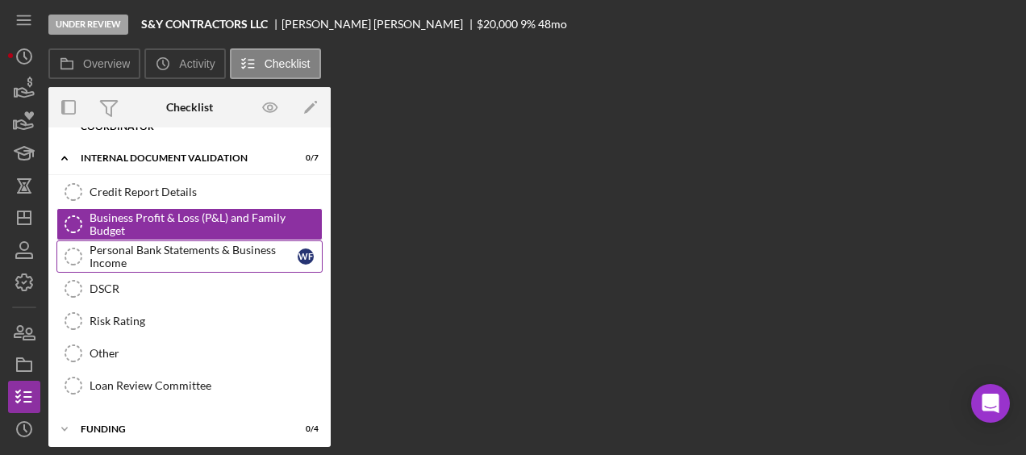
click at [171, 251] on div "Personal Bank Statements & Business Income" at bounding box center [194, 257] width 208 height 26
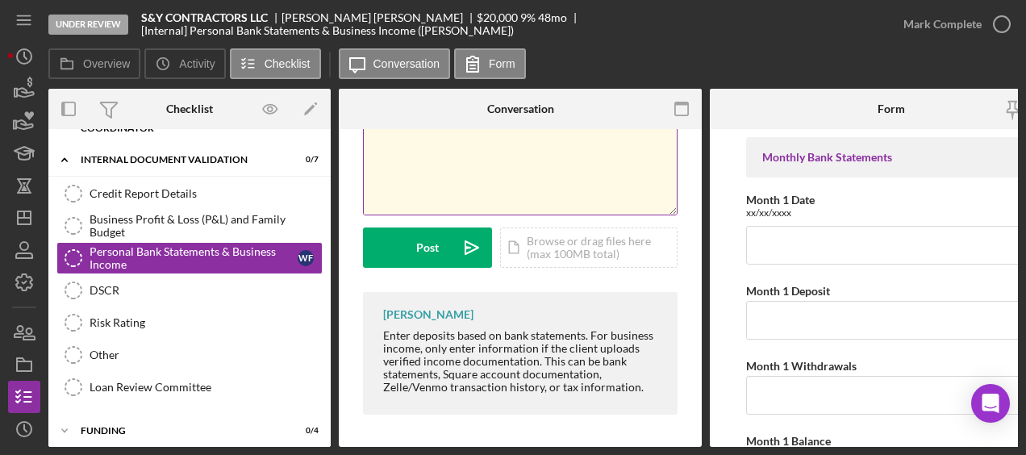
scroll to position [124, 0]
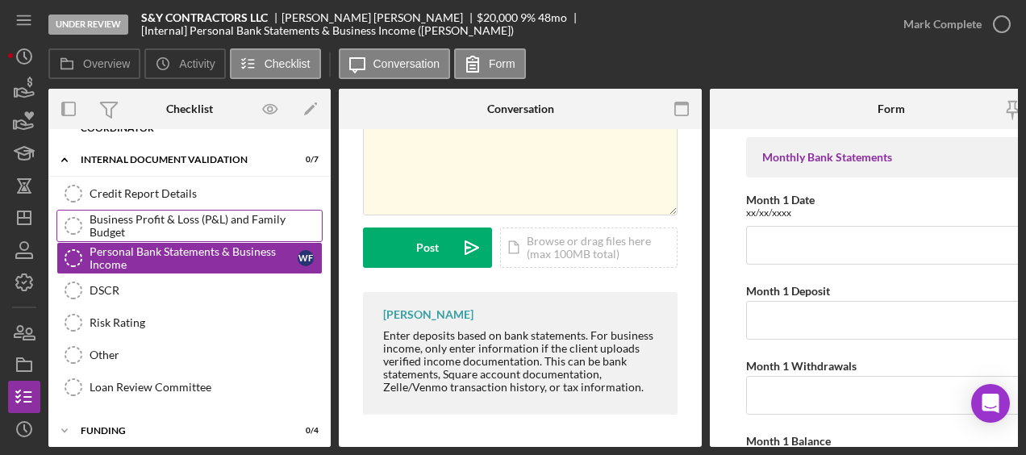
click at [215, 236] on div "Business Profit & Loss (P&L) and Family Budget" at bounding box center [206, 226] width 232 height 26
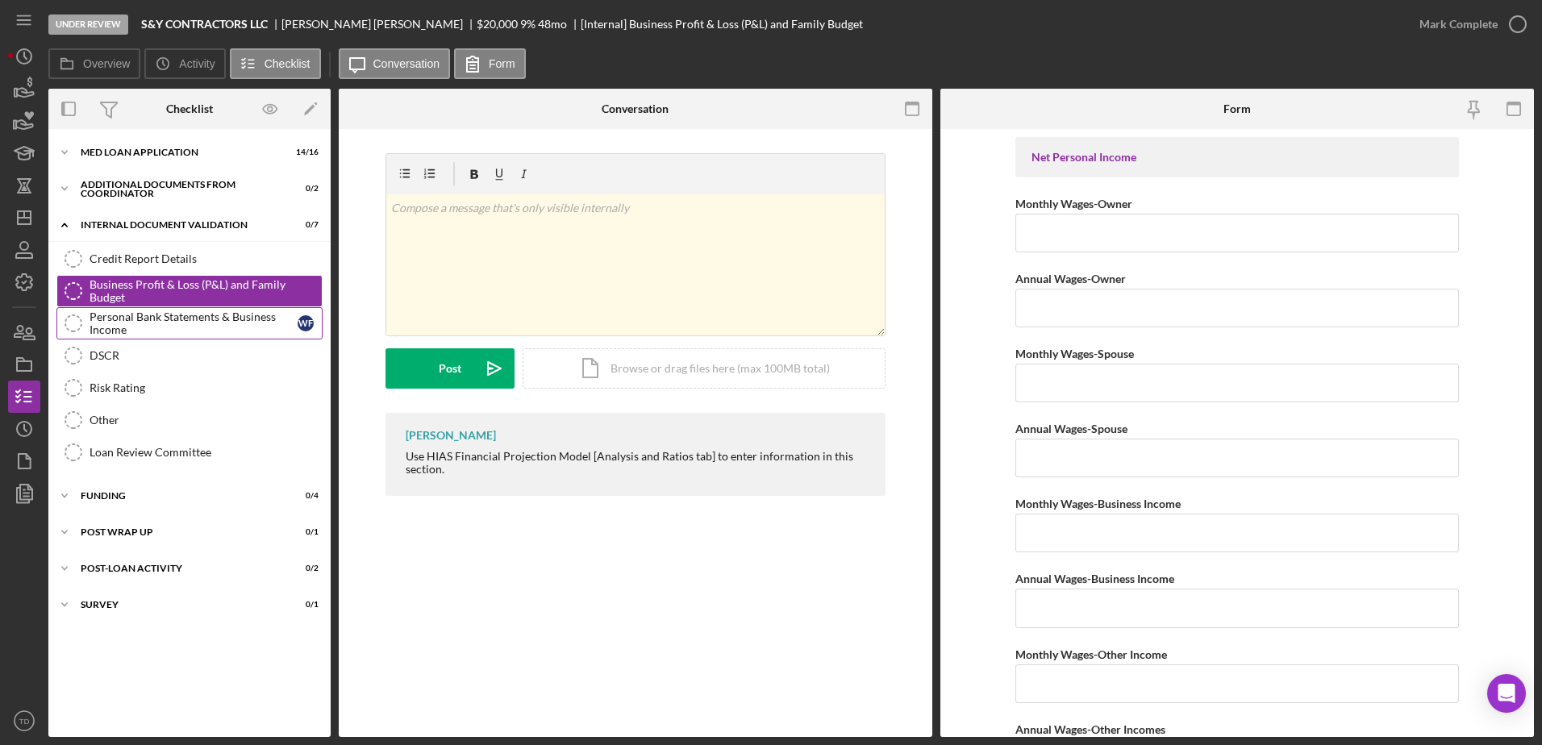
click at [187, 330] on div "Personal Bank Statements & Business Income" at bounding box center [194, 324] width 208 height 26
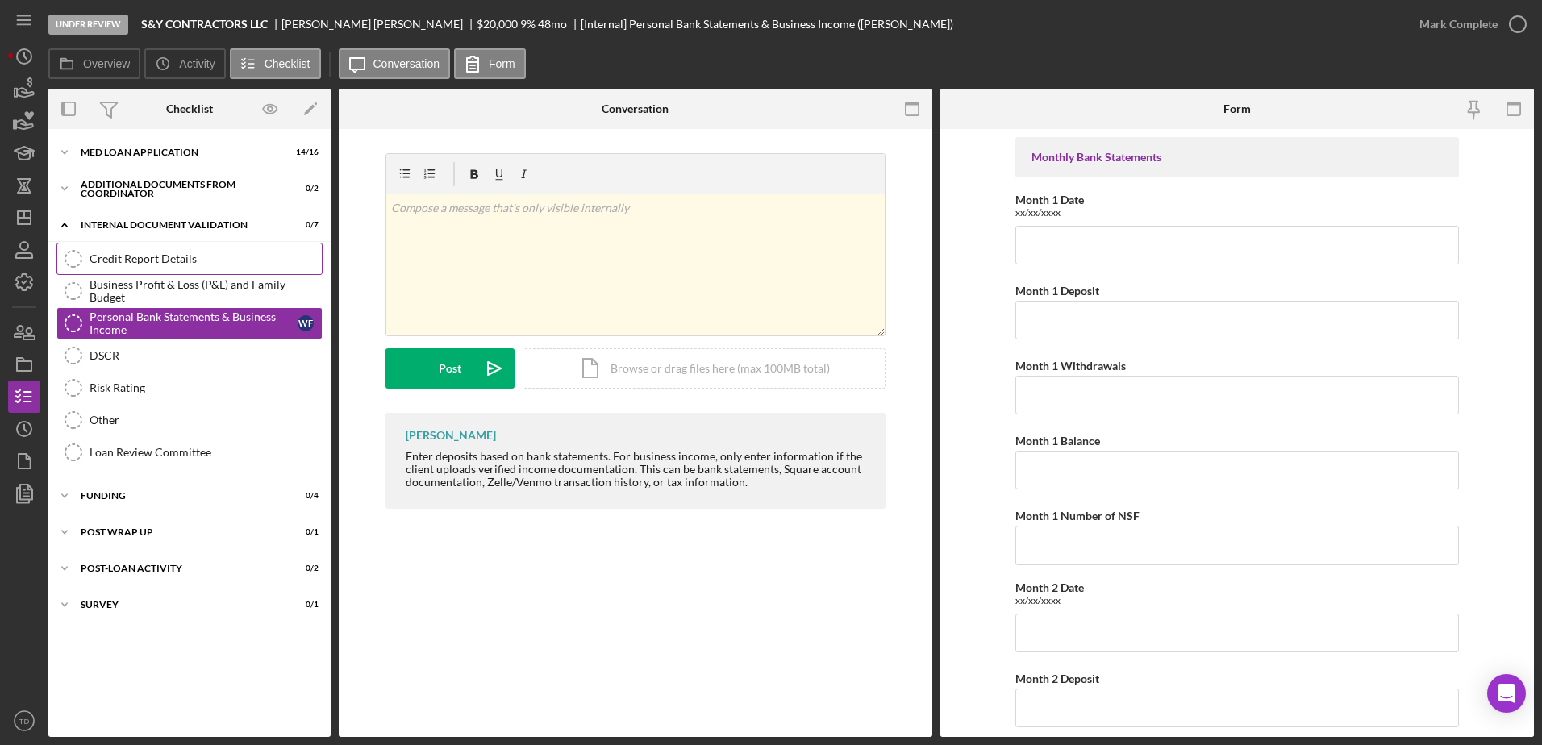
click at [133, 260] on div "Credit Report Details" at bounding box center [206, 258] width 232 height 13
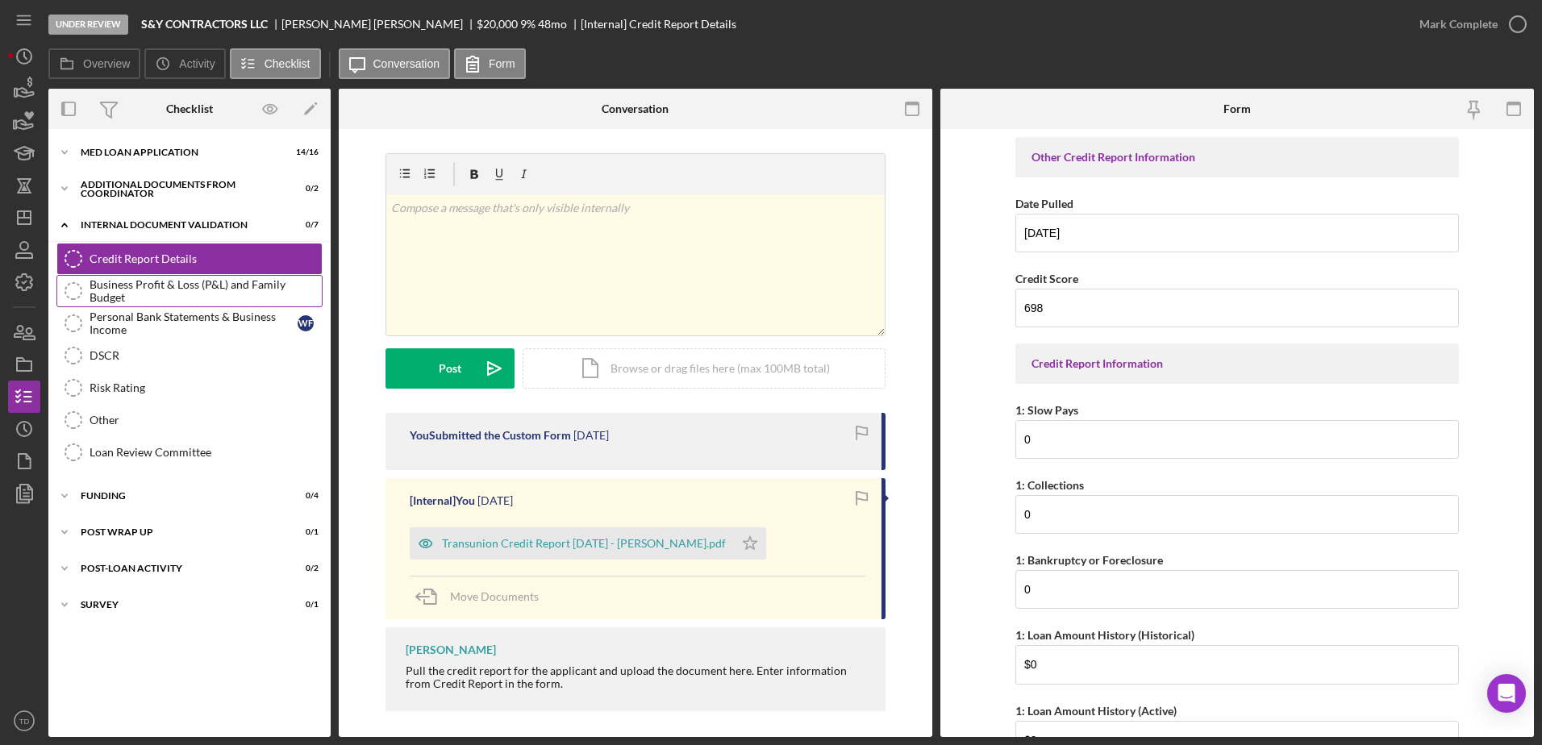
click at [126, 294] on div "Business Profit & Loss (P&L) and Family Budget" at bounding box center [206, 291] width 232 height 26
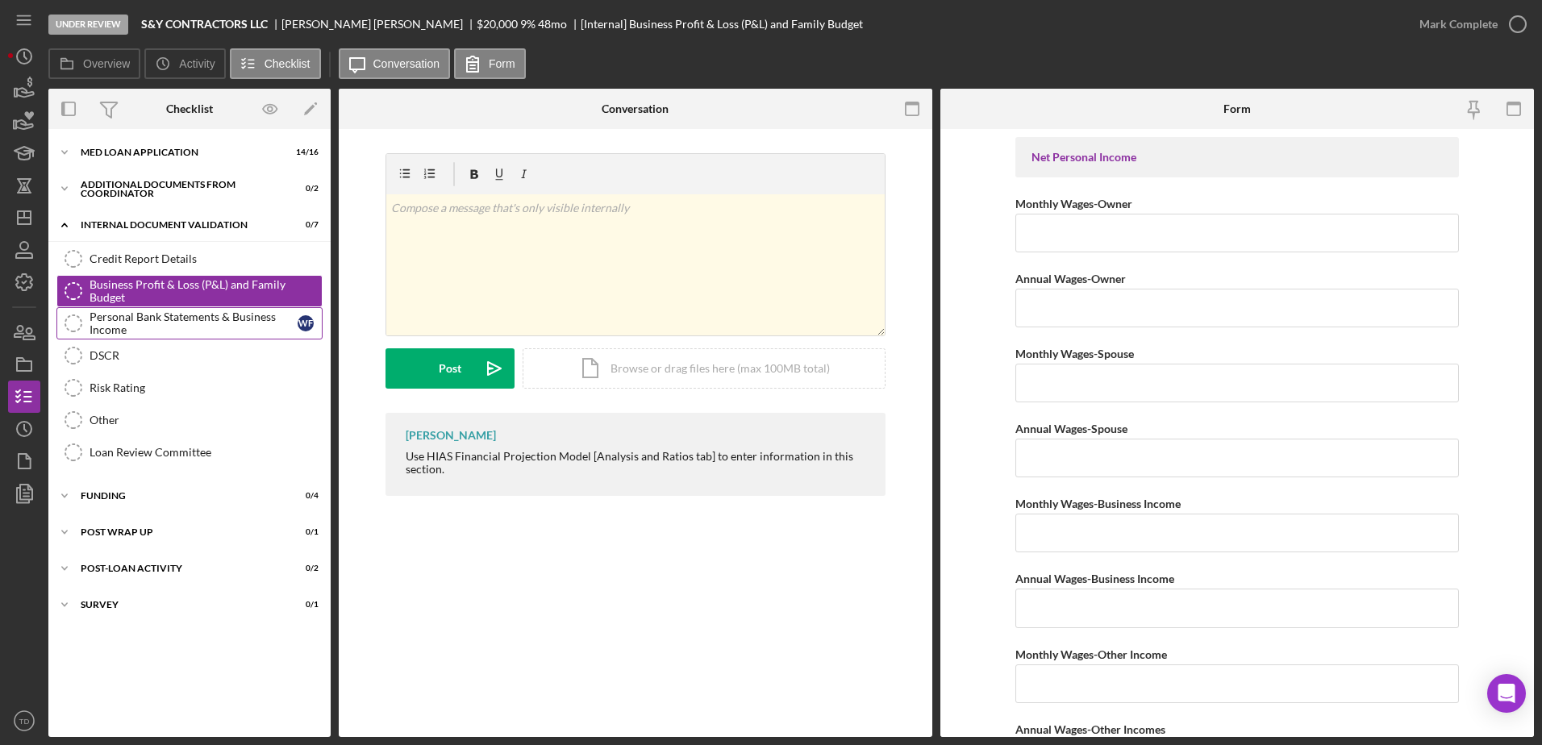
click at [123, 312] on div "Personal Bank Statements & Business Income" at bounding box center [194, 324] width 208 height 26
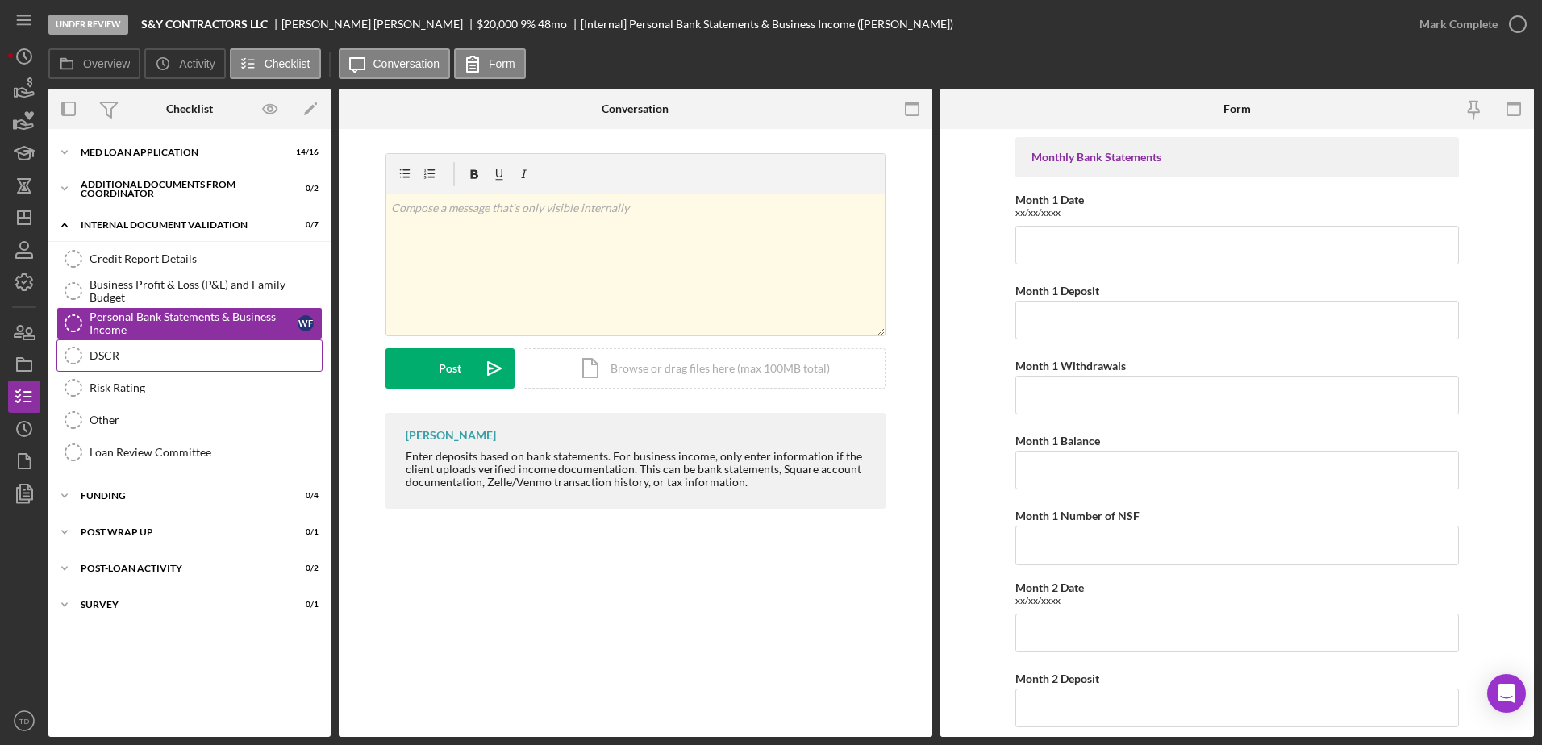
click at [123, 344] on link "DSCR DSCR" at bounding box center [189, 356] width 266 height 32
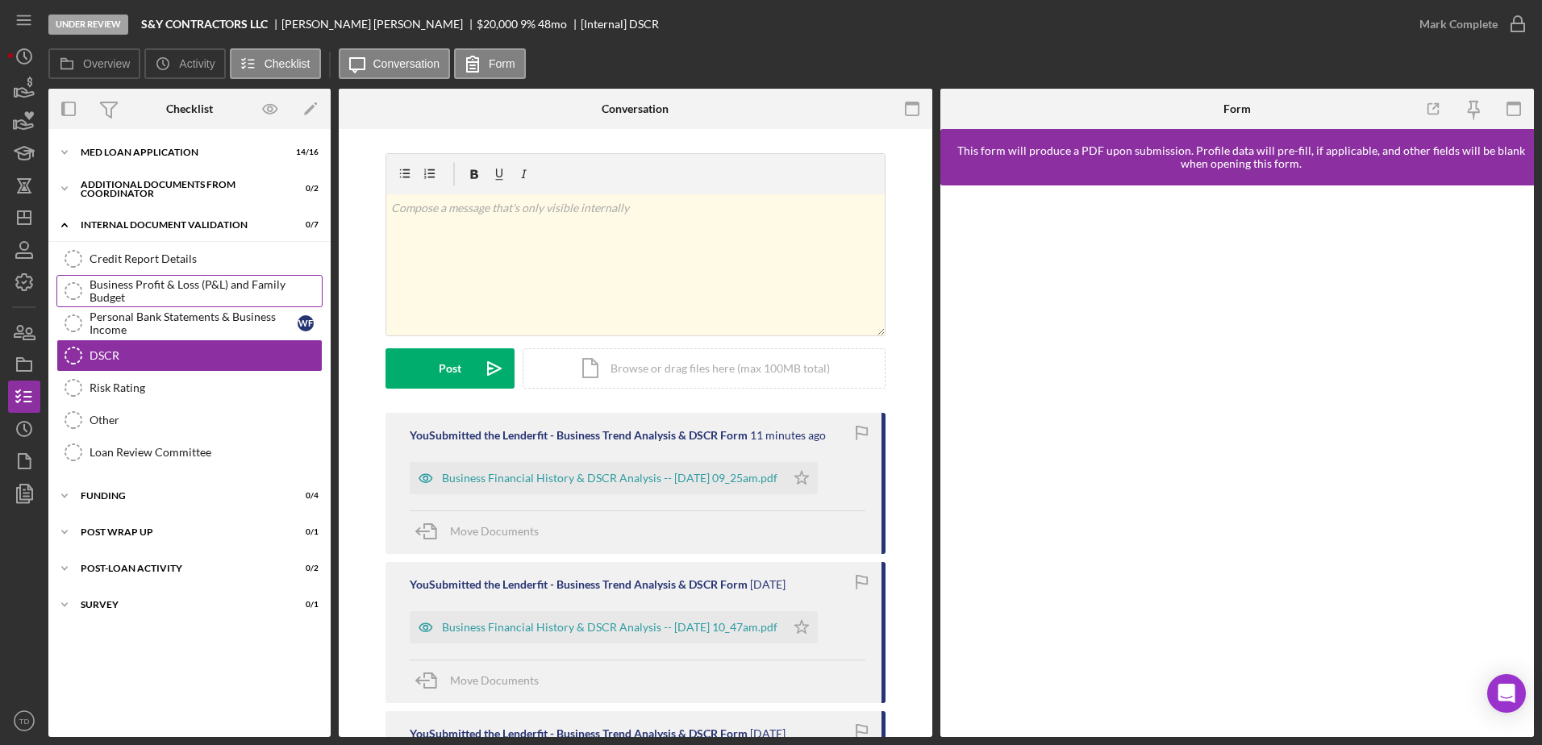
click at [139, 303] on link "Business Profit & Loss (P&L) and Family Budget Business Profit & Loss (P&L) and…" at bounding box center [189, 291] width 266 height 32
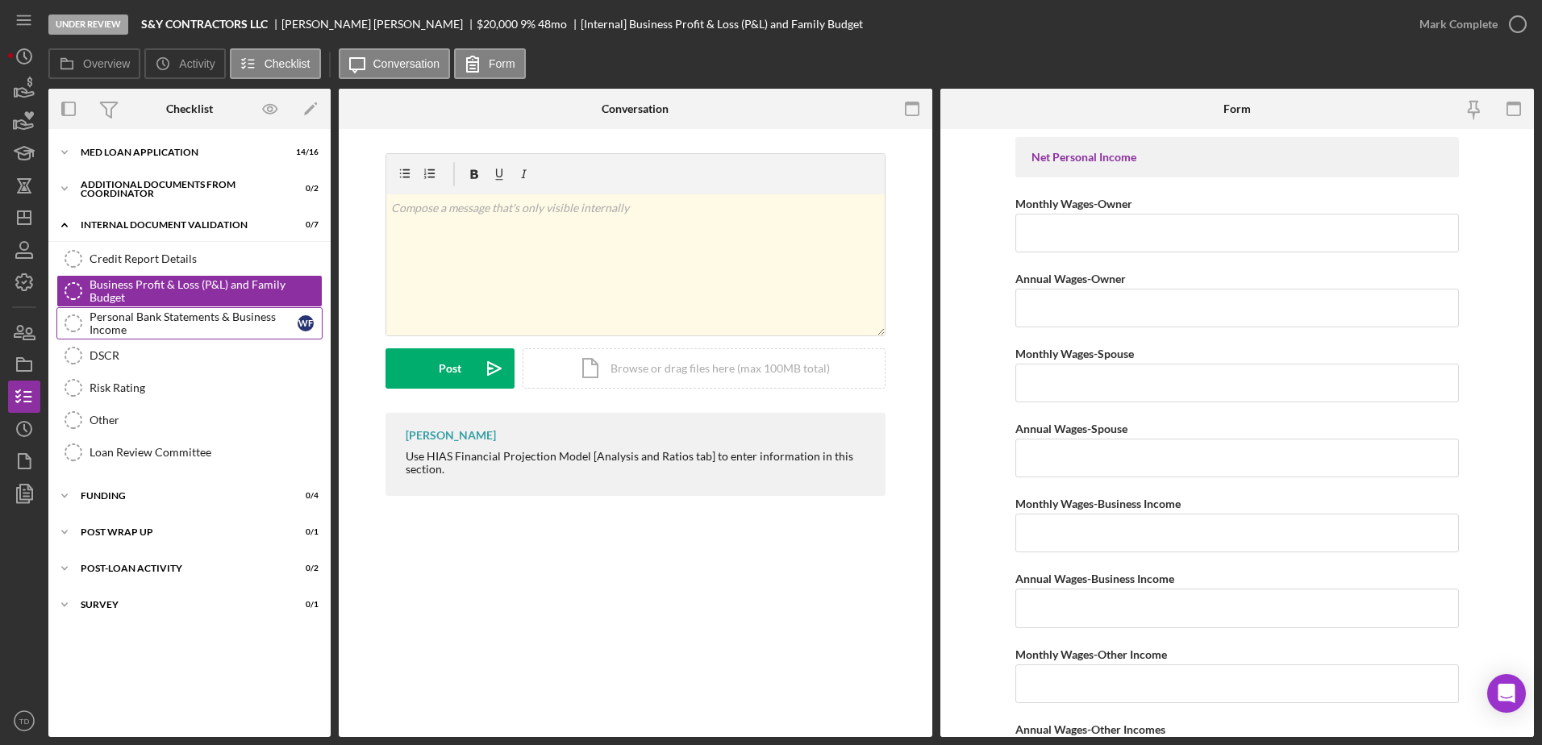
click at [139, 322] on div "Personal Bank Statements & Business Income" at bounding box center [194, 324] width 208 height 26
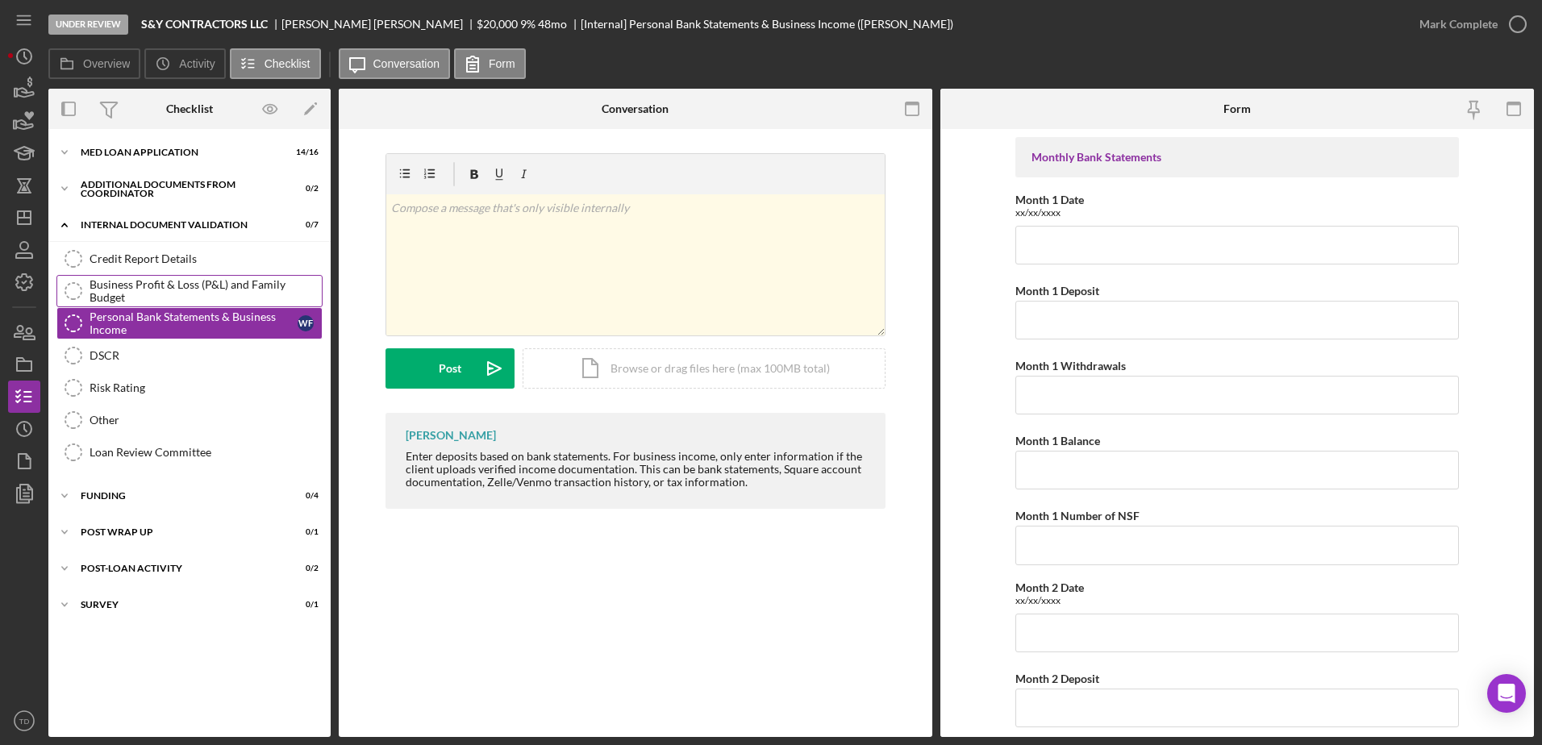
click at [141, 293] on div "Business Profit & Loss (P&L) and Family Budget" at bounding box center [206, 291] width 232 height 26
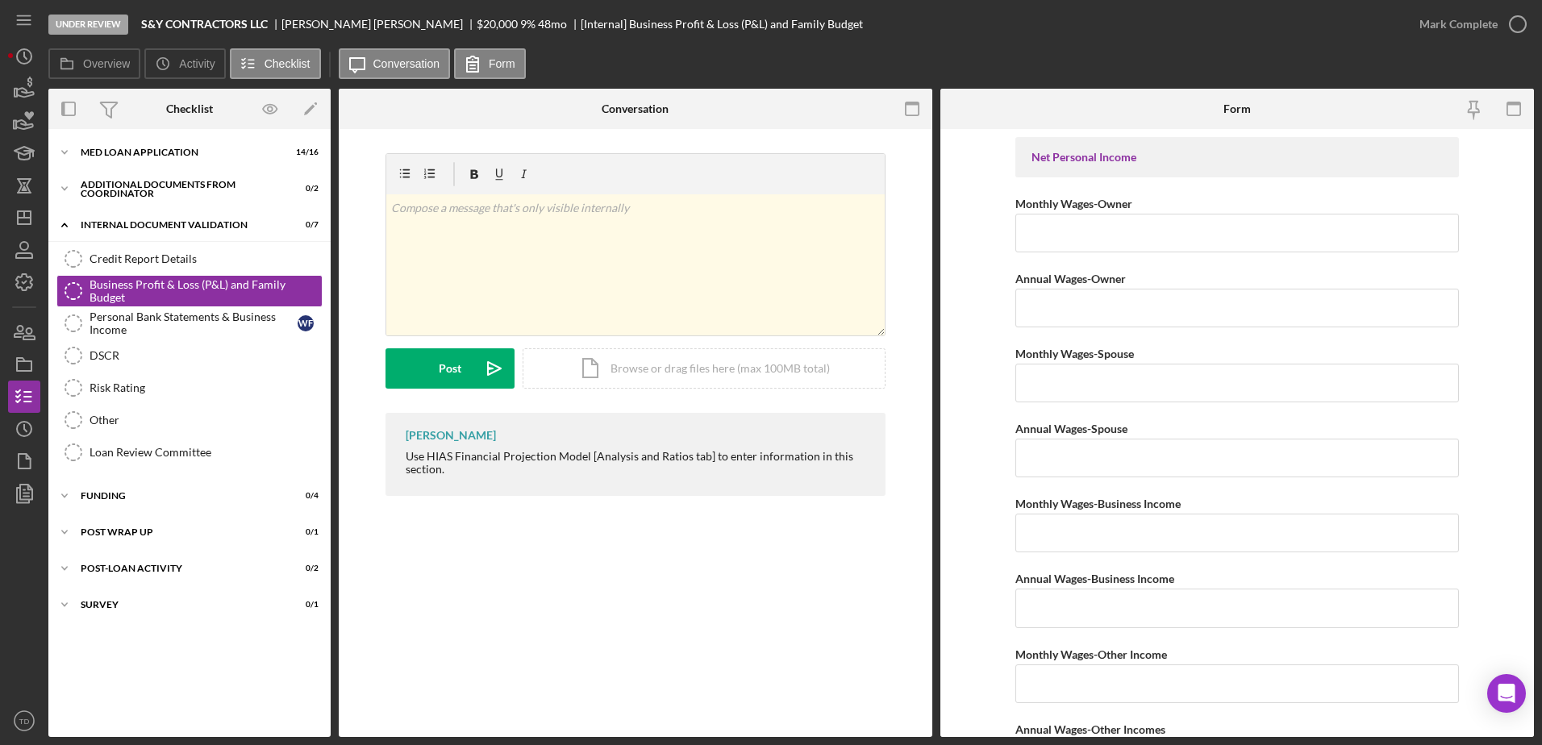
click at [682, 454] on div "Business Profit & Loss (P&L) and Family Budget Business Profit & Loss (P&L) and…" at bounding box center [636, 433] width 594 height 608
click at [20, 95] on icon "button" at bounding box center [25, 92] width 17 height 9
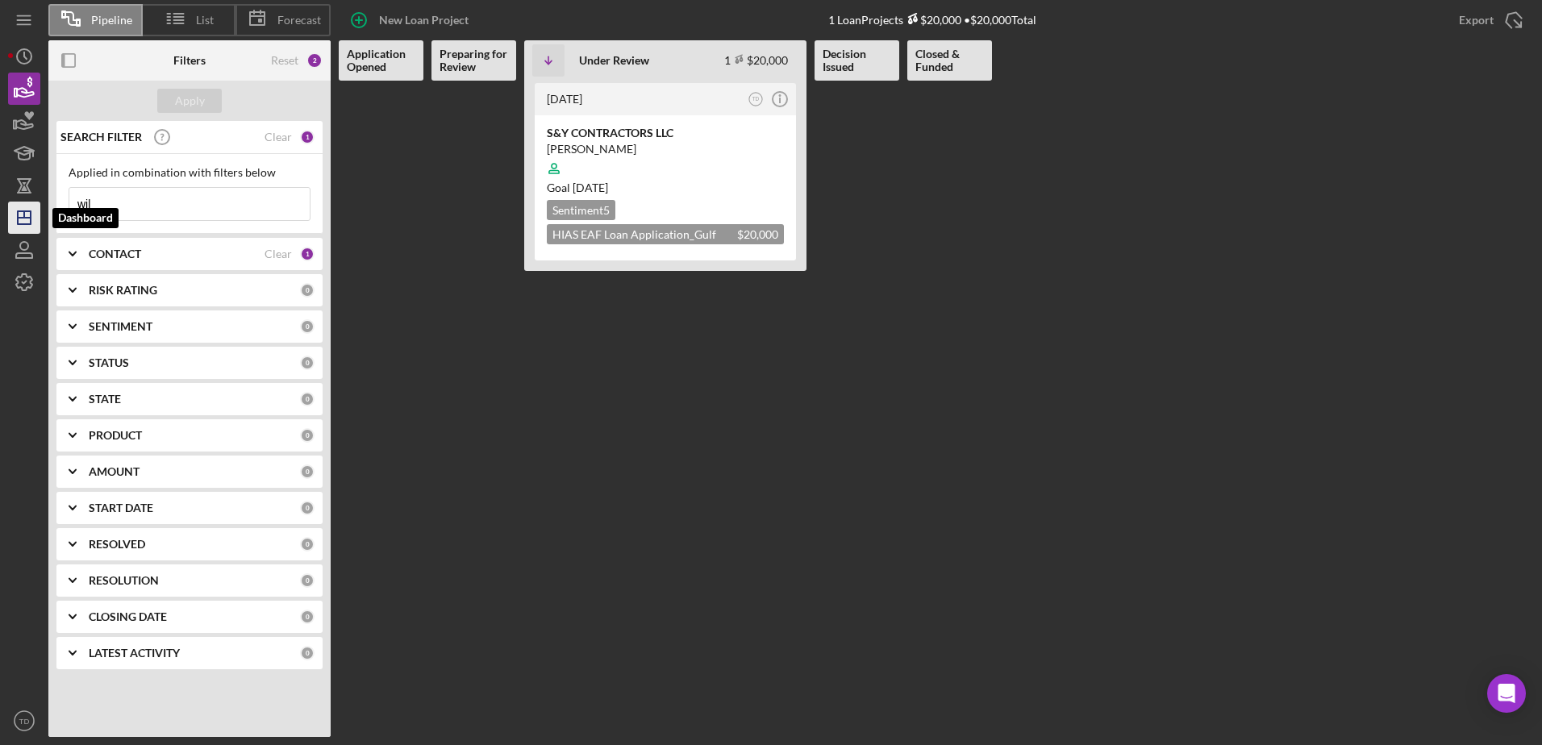
click at [21, 206] on icon "Icon/Dashboard" at bounding box center [24, 218] width 40 height 40
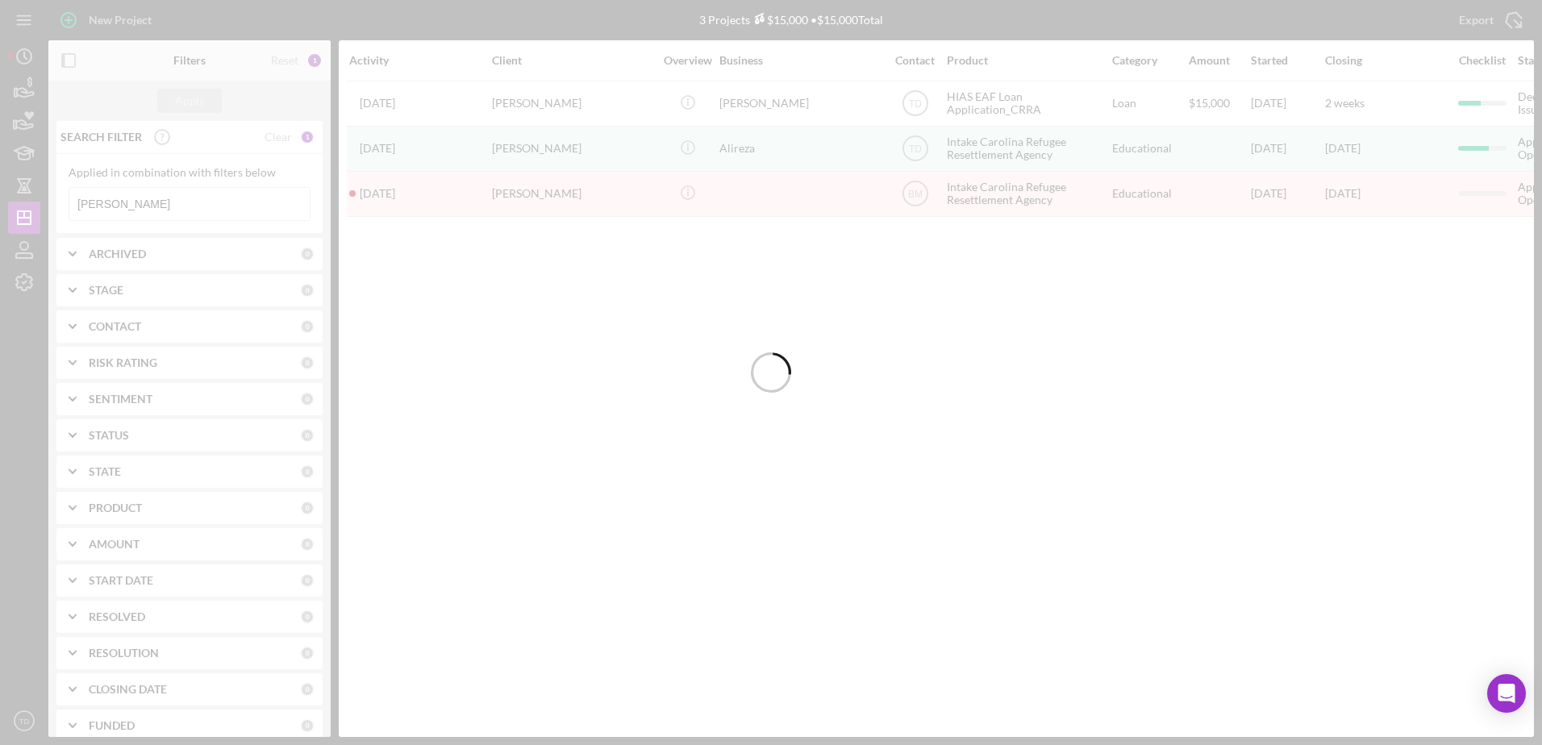
click at [24, 81] on div at bounding box center [771, 372] width 1542 height 745
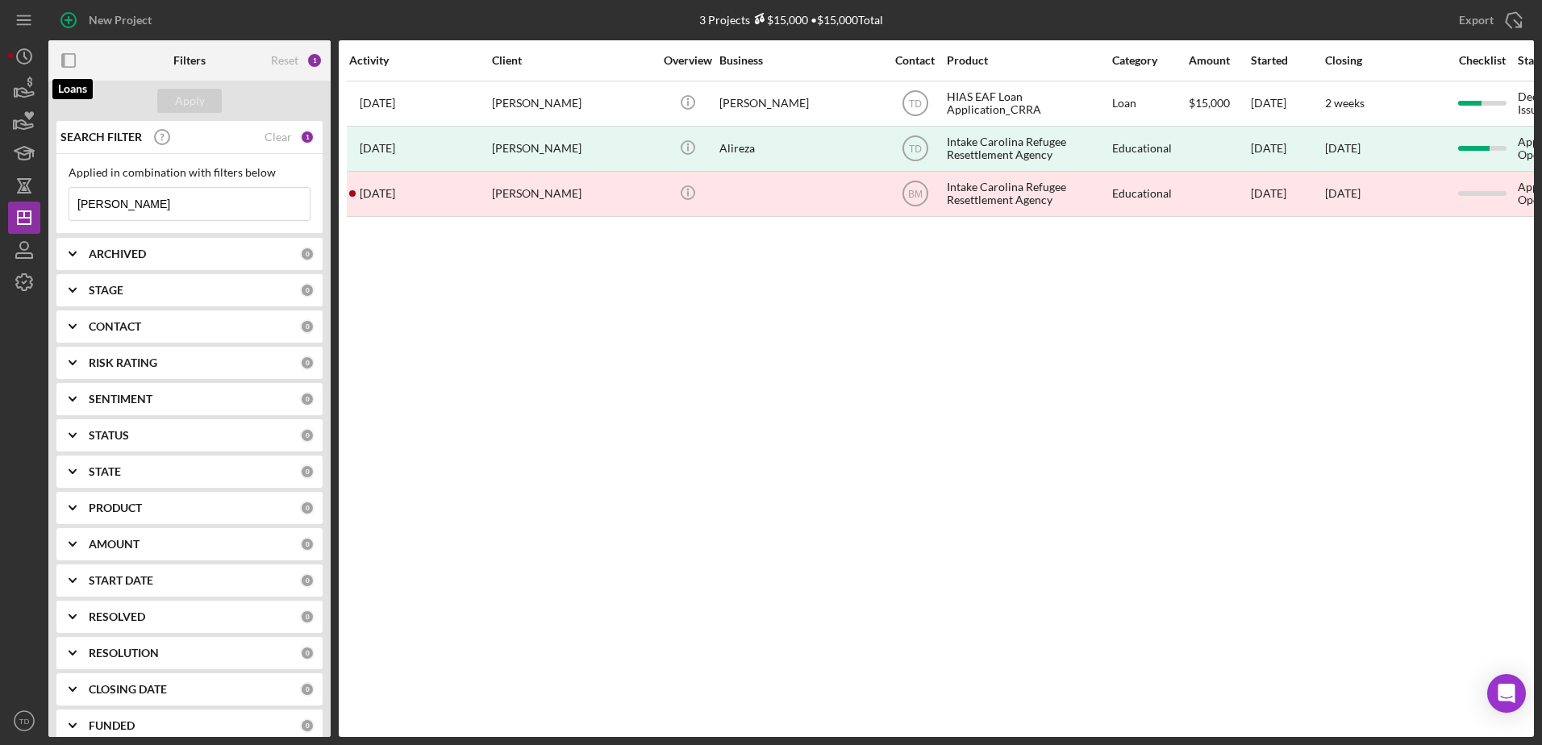
click at [24, 81] on icon "button" at bounding box center [24, 89] width 40 height 40
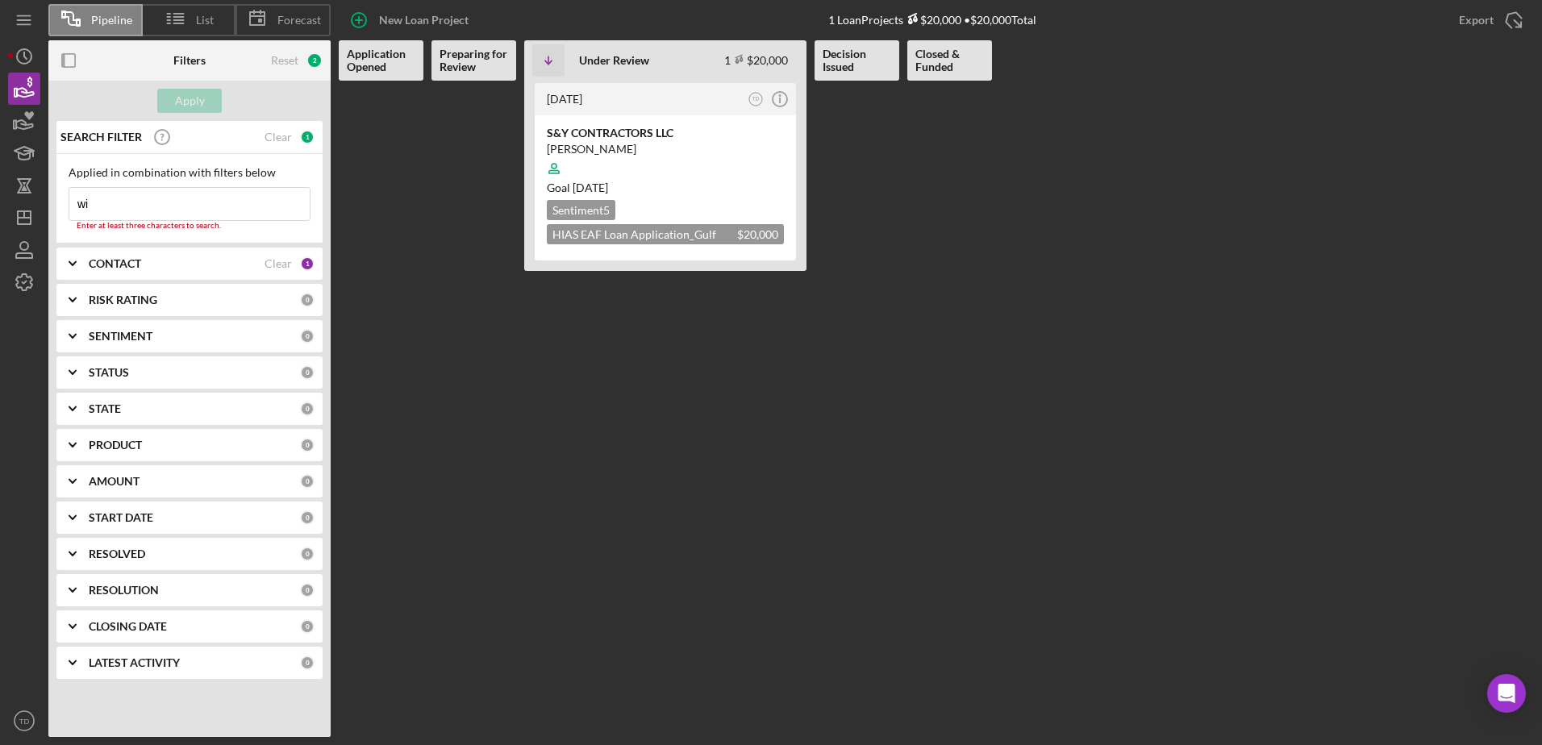
type input "w"
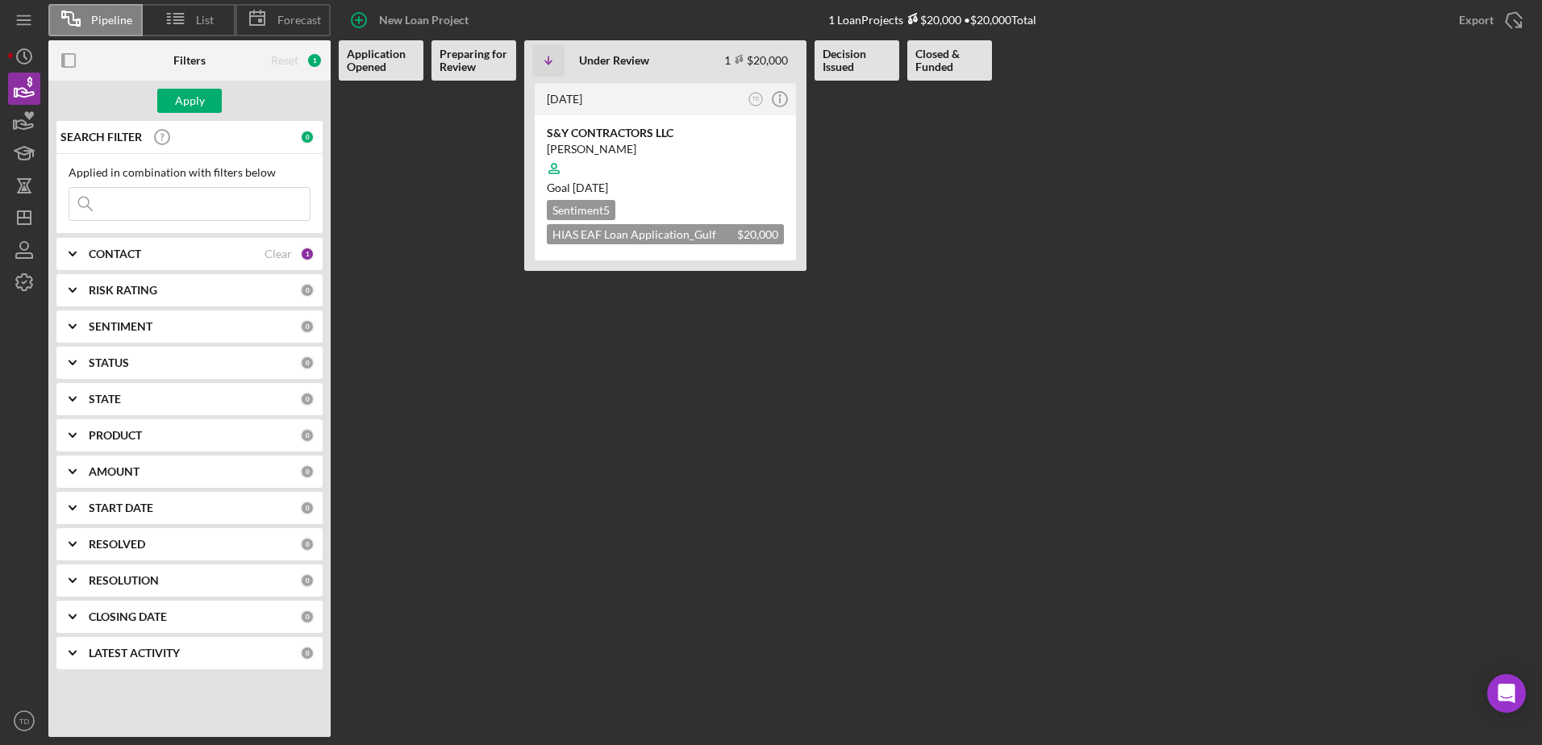
click at [175, 253] on div "CONTACT" at bounding box center [177, 254] width 176 height 13
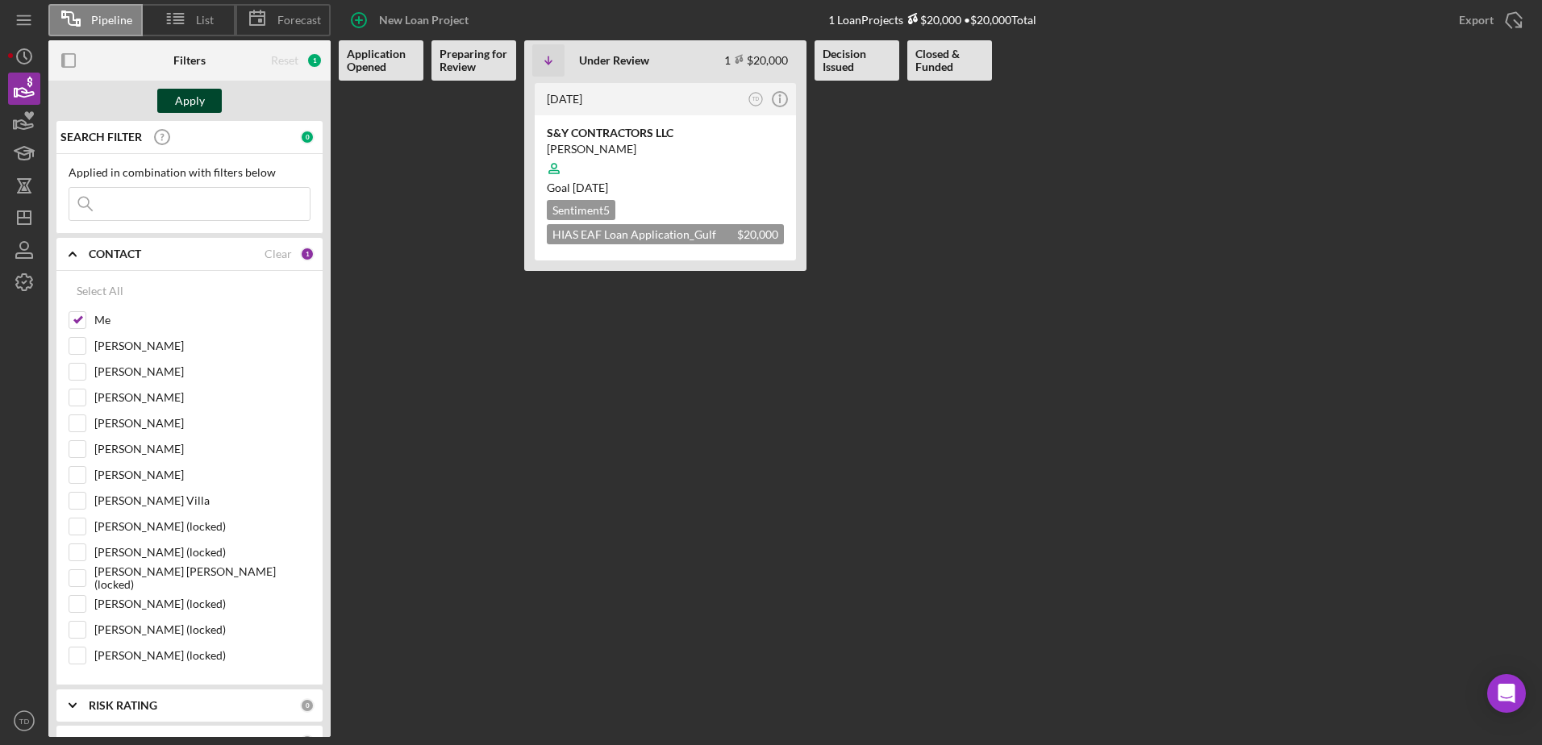
click at [195, 96] on div "Apply" at bounding box center [190, 101] width 30 height 24
